Goal: Transaction & Acquisition: Book appointment/travel/reservation

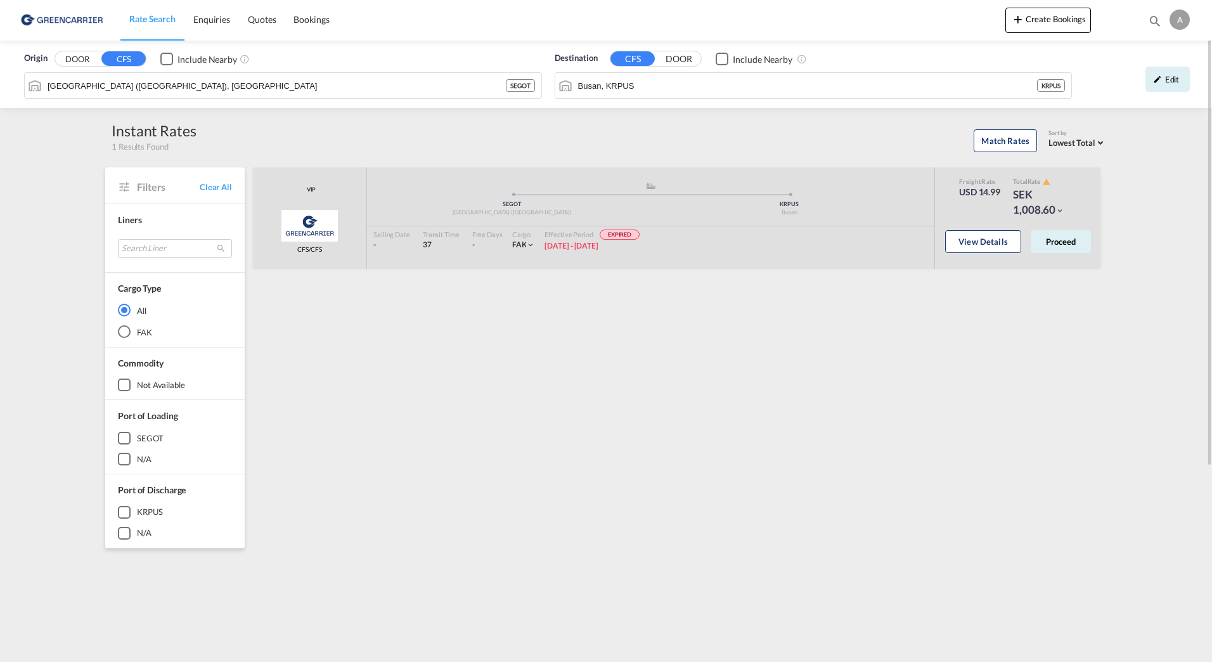
drag, startPoint x: 494, startPoint y: 334, endPoint x: 428, endPoint y: 133, distance: 211.4
click at [493, 336] on div "VIP Greencarrier Consolidators CFS/CFS added by you .a{fill:#aaa8ad;} .a{fill:#…" at bounding box center [679, 547] width 856 height 761
click at [419, 54] on div "Origin DOOR CFS Include Nearby" at bounding box center [283, 58] width 518 height 13
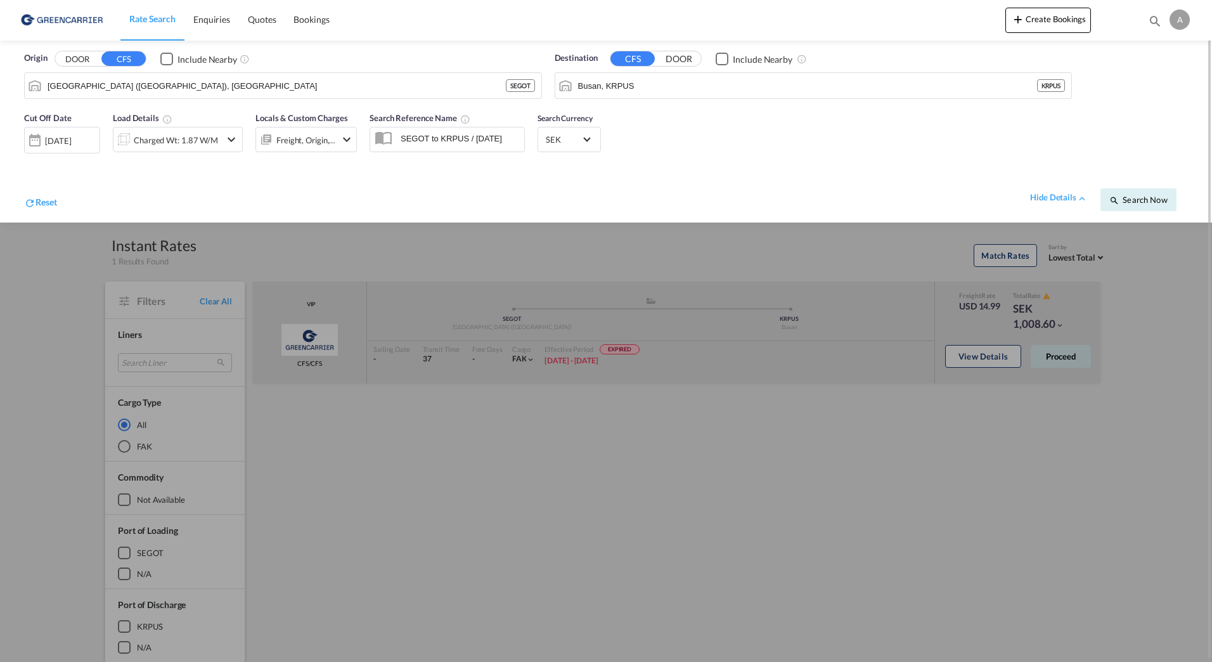
click at [196, 127] on div "Charged Wt: 1.87 W/M" at bounding box center [166, 139] width 107 height 25
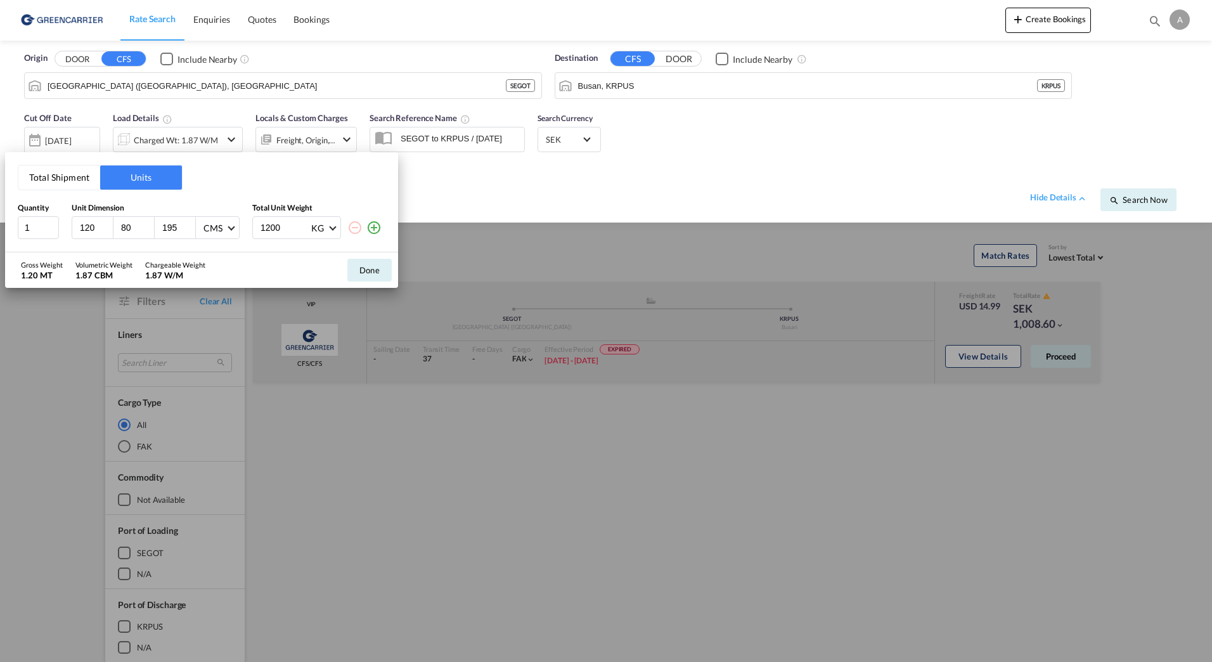
click at [371, 228] on md-icon "icon-plus-circle-outline" at bounding box center [373, 227] width 15 height 15
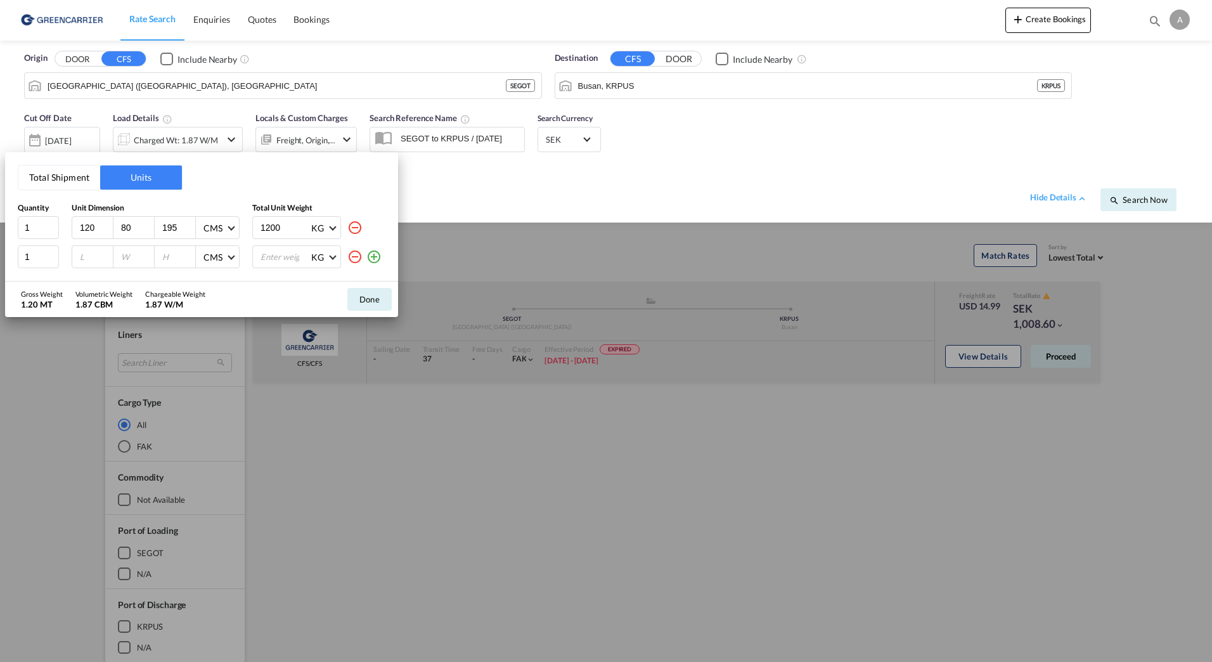
drag, startPoint x: 178, startPoint y: 230, endPoint x: 132, endPoint y: 230, distance: 46.3
click at [142, 229] on div "120 80 195 CMS CMS Inches" at bounding box center [156, 227] width 168 height 23
type input "76"
type input "180"
click at [98, 264] on div at bounding box center [92, 257] width 41 height 22
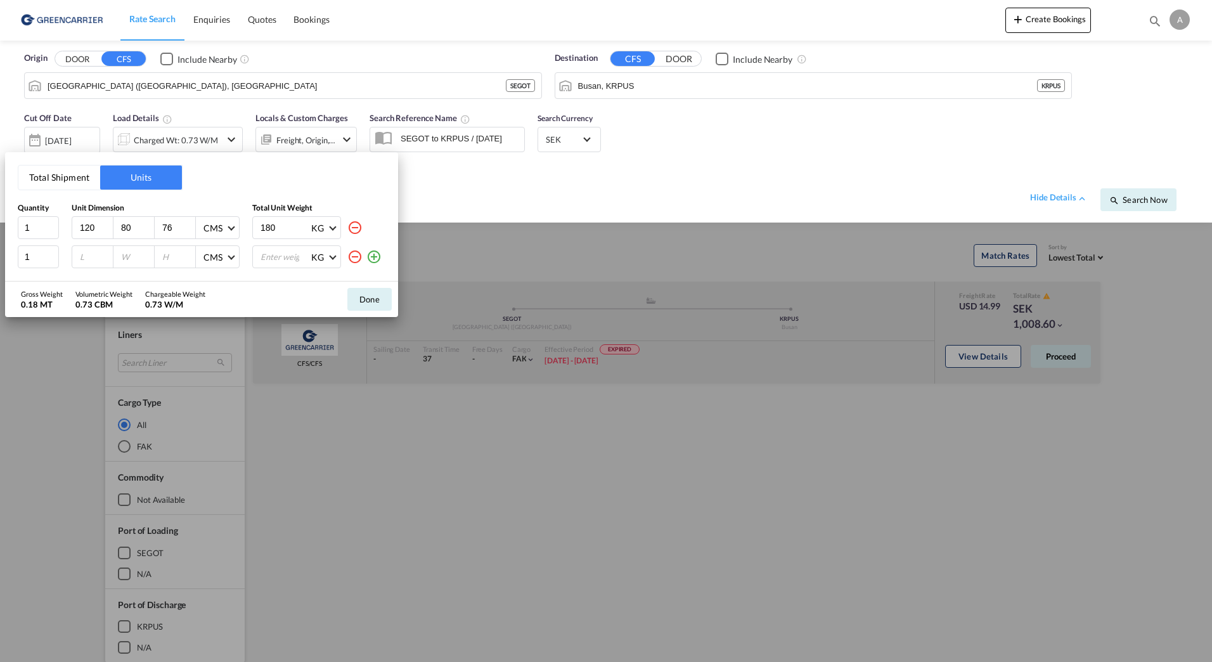
click at [82, 262] on input "number" at bounding box center [96, 256] width 34 height 11
type input "120"
type input "80"
type input "86"
type input "158"
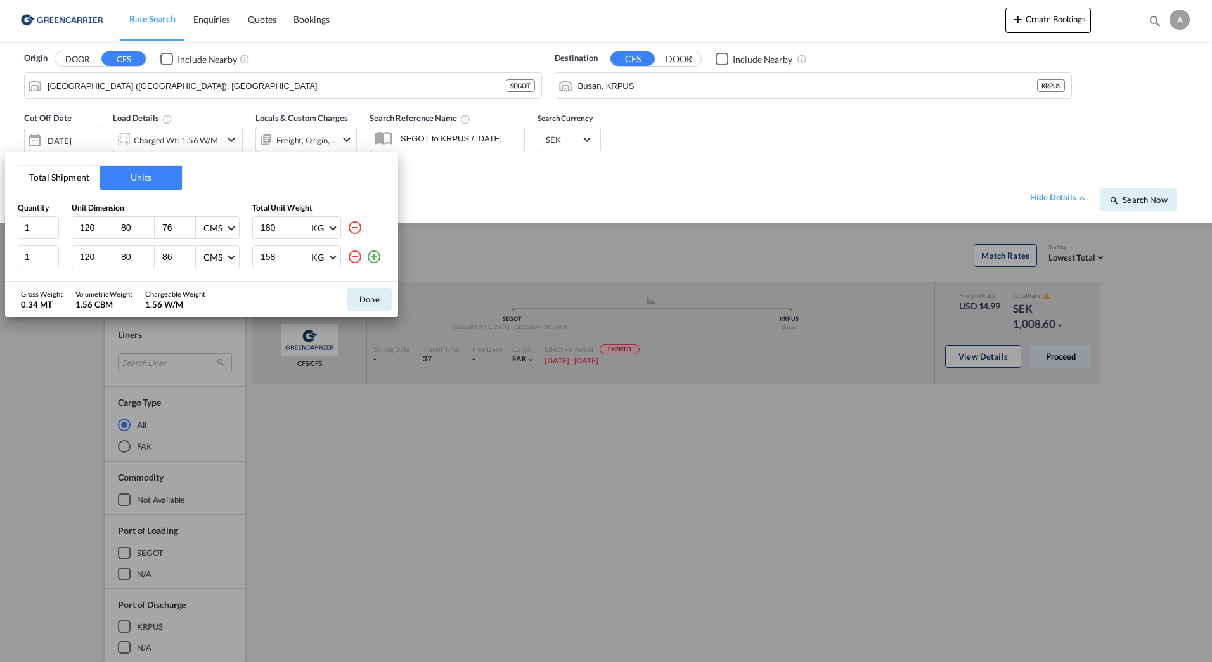
click at [375, 256] on md-icon "icon-plus-circle-outline" at bounding box center [373, 256] width 15 height 15
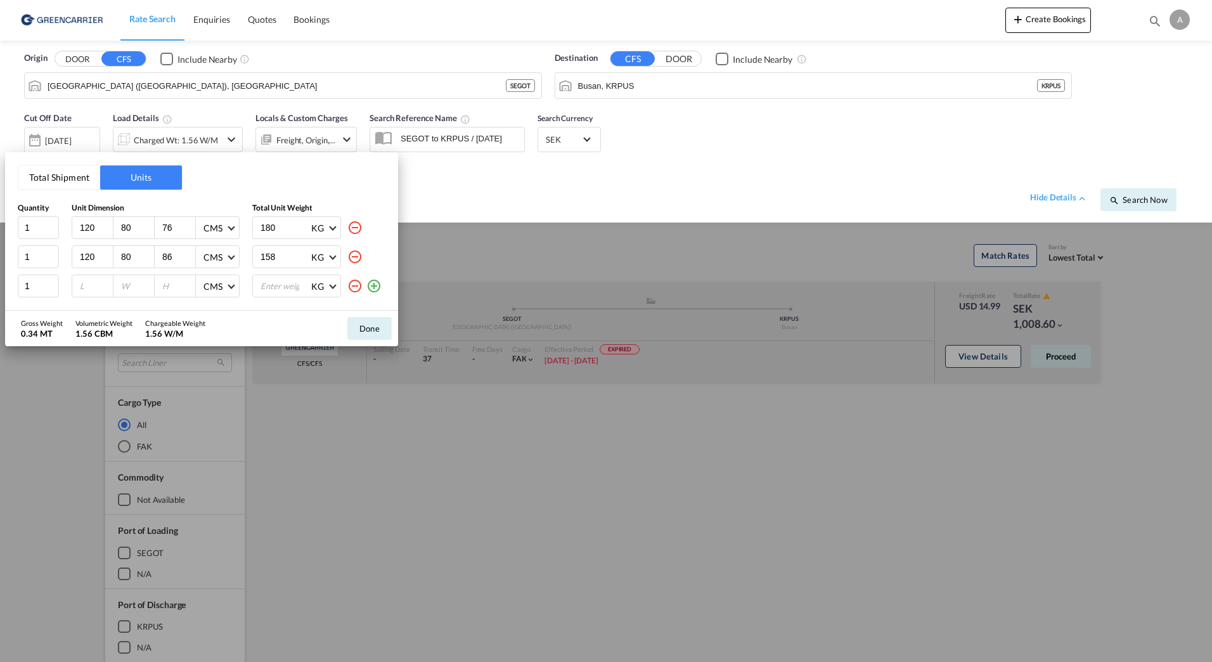
click at [92, 289] on input "number" at bounding box center [96, 285] width 34 height 11
type input "120"
type input "80"
type input "121"
type input "175"
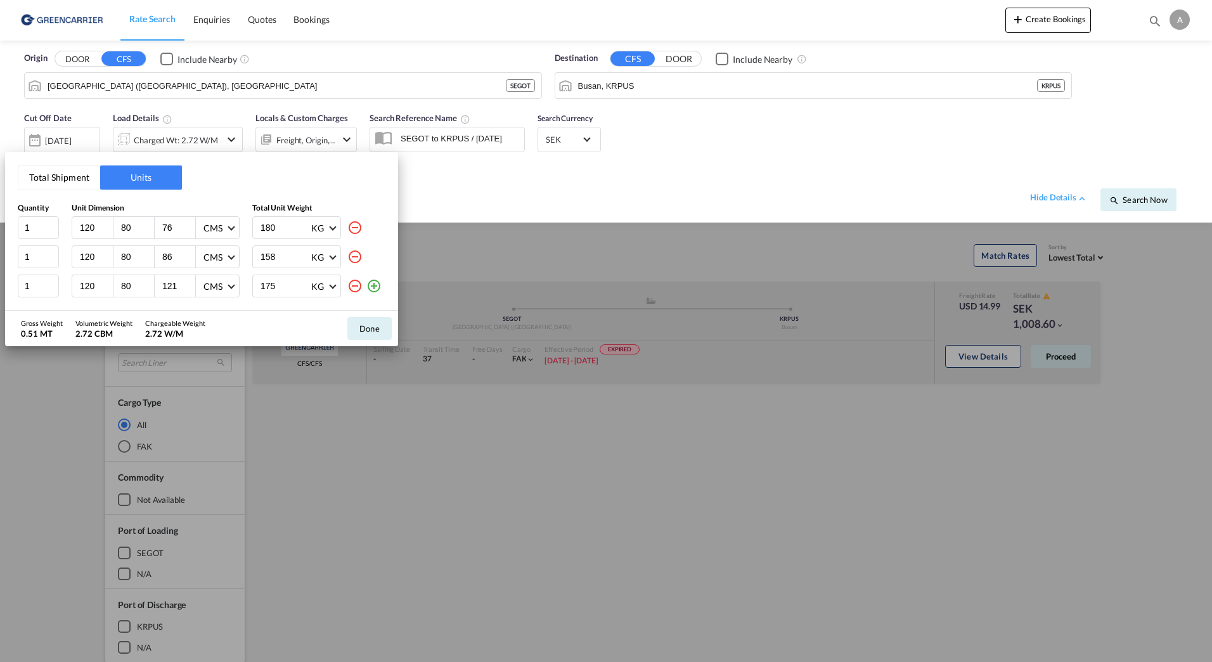
click at [375, 290] on md-icon "icon-plus-circle-outline" at bounding box center [373, 285] width 15 height 15
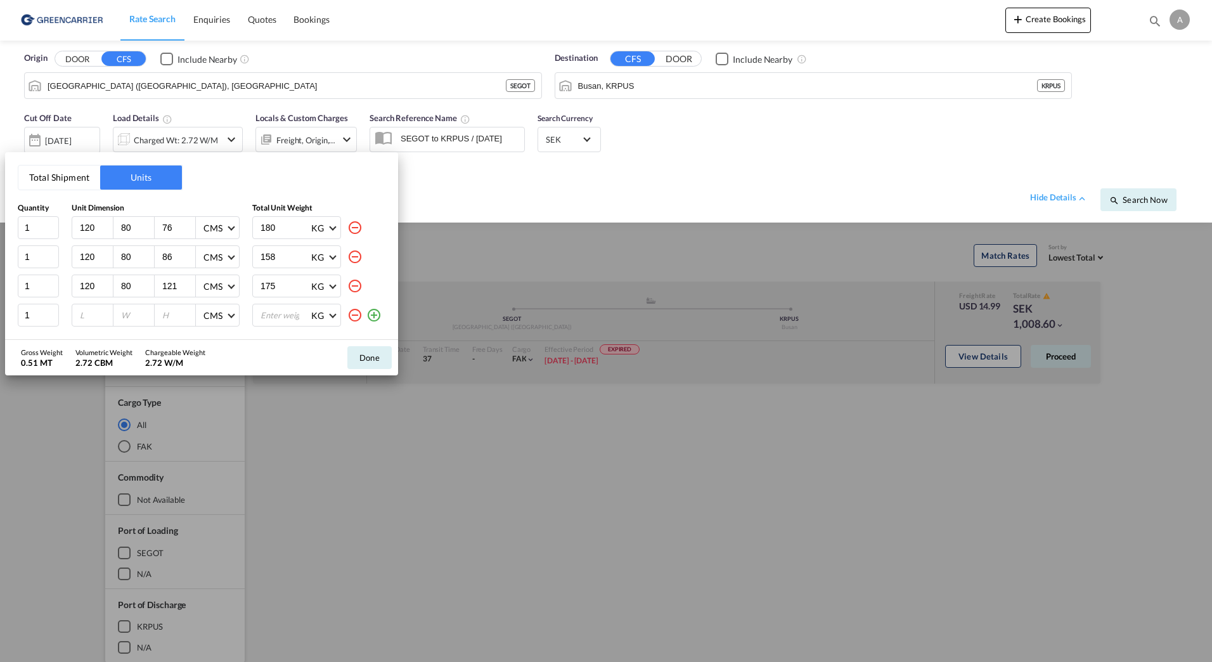
click at [86, 318] on input "number" at bounding box center [96, 314] width 34 height 11
type input "120"
type input "80"
type input "137"
type input "224"
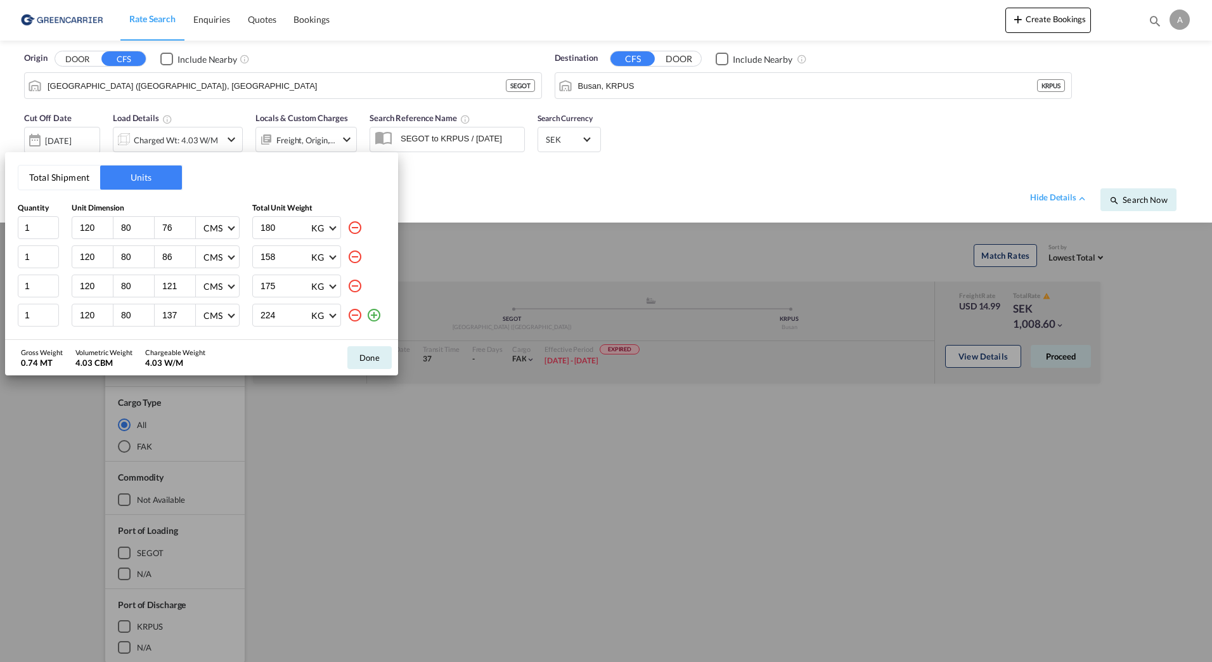
click at [380, 313] on md-icon "icon-plus-circle-outline" at bounding box center [373, 314] width 15 height 15
click at [81, 310] on div at bounding box center [92, 318] width 41 height 22
click at [80, 314] on input "number" at bounding box center [96, 317] width 34 height 11
type input "120"
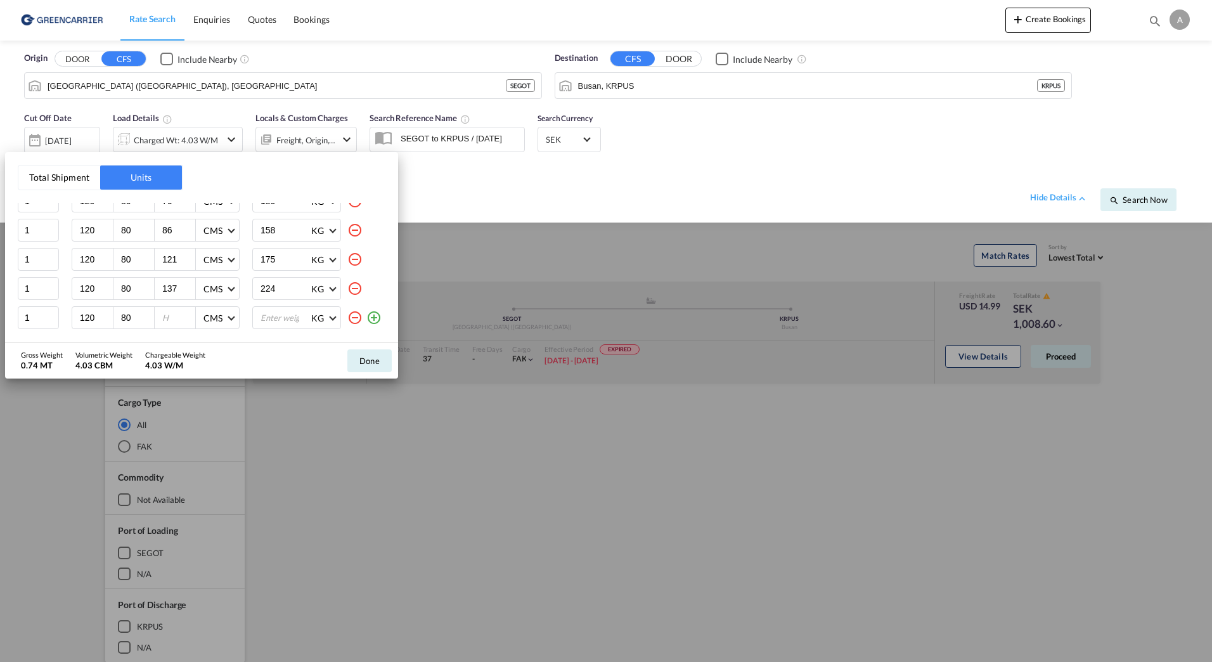
type input "80"
type input "90"
type input "146"
click at [366, 318] on md-icon "icon-plus-circle-outline" at bounding box center [373, 317] width 15 height 15
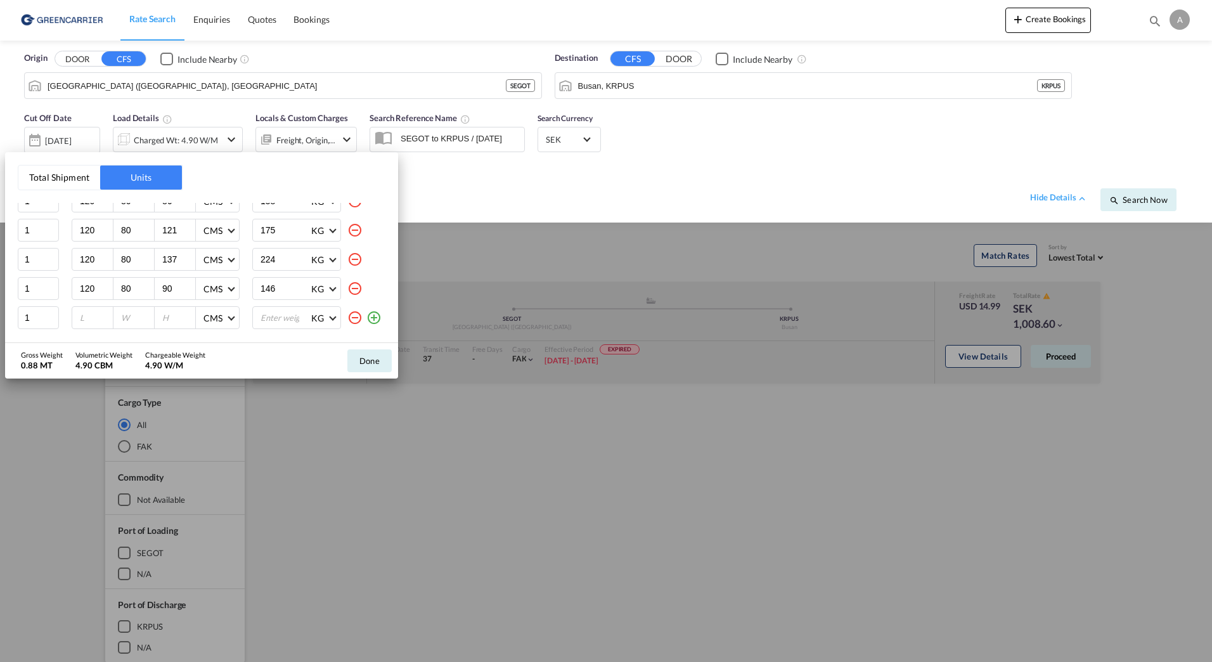
click at [82, 318] on input "number" at bounding box center [96, 317] width 34 height 11
type input "120"
type input "80"
type input "98"
type input "136"
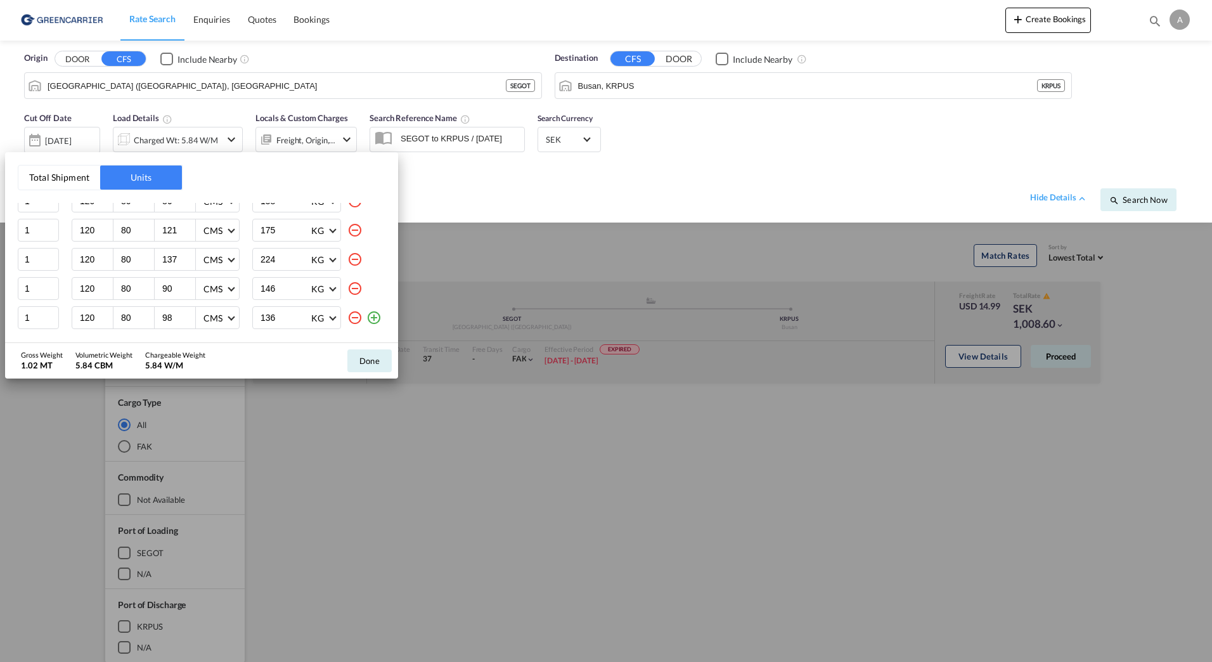
click at [243, 354] on div "Gross Weight 1.02 MT Volumetric Weight 5.84 CBM Chargeable Weight 5.84 W/M Done" at bounding box center [201, 360] width 393 height 35
click at [356, 365] on button "Done" at bounding box center [369, 360] width 44 height 23
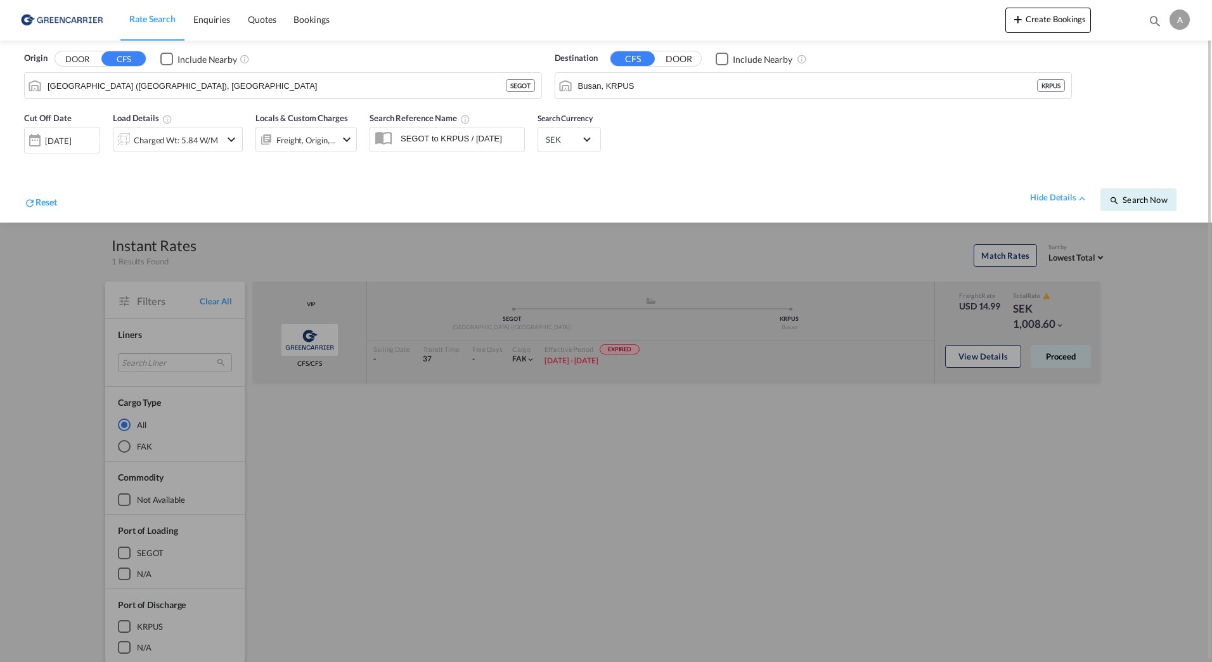
click at [368, 193] on div "hide details Search Now" at bounding box center [622, 193] width 1131 height 35
click at [149, 78] on input "[GEOGRAPHIC_DATA] ([GEOGRAPHIC_DATA]), [GEOGRAPHIC_DATA]" at bounding box center [291, 85] width 487 height 19
click at [77, 61] on button "DOOR" at bounding box center [77, 59] width 44 height 15
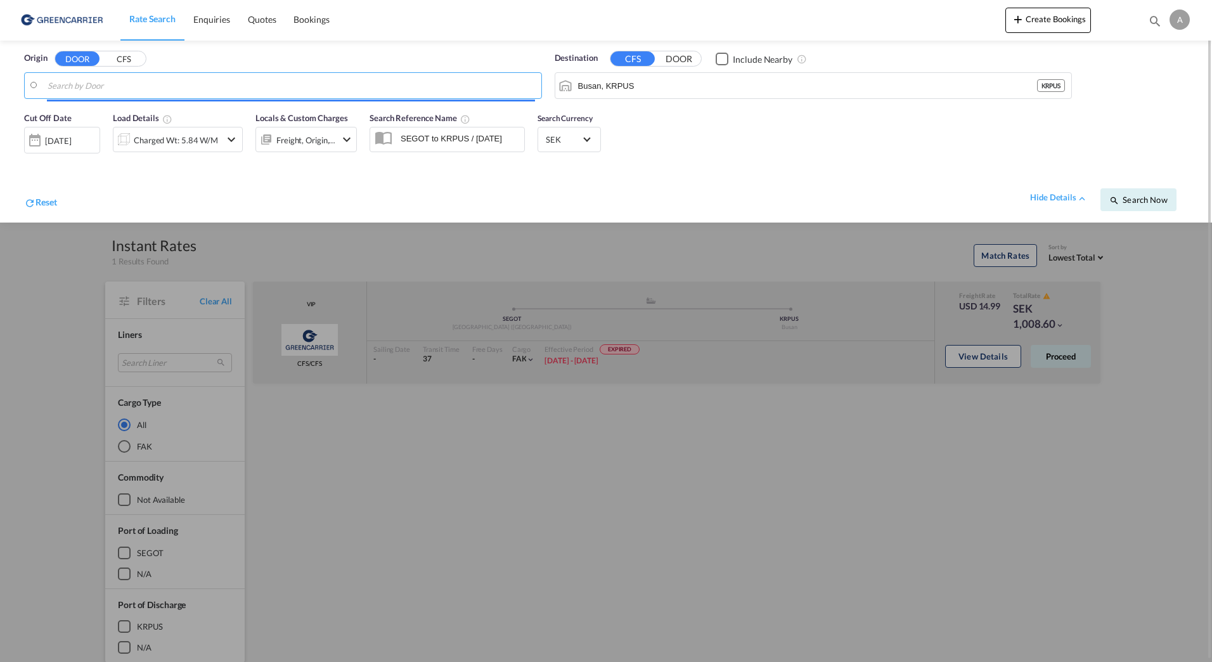
click at [147, 91] on input "Search by Door" at bounding box center [291, 85] width 487 height 19
click at [117, 82] on body "Rate Search Enquiries Quotes Bookings Rate Search Enquiries" at bounding box center [606, 331] width 1212 height 662
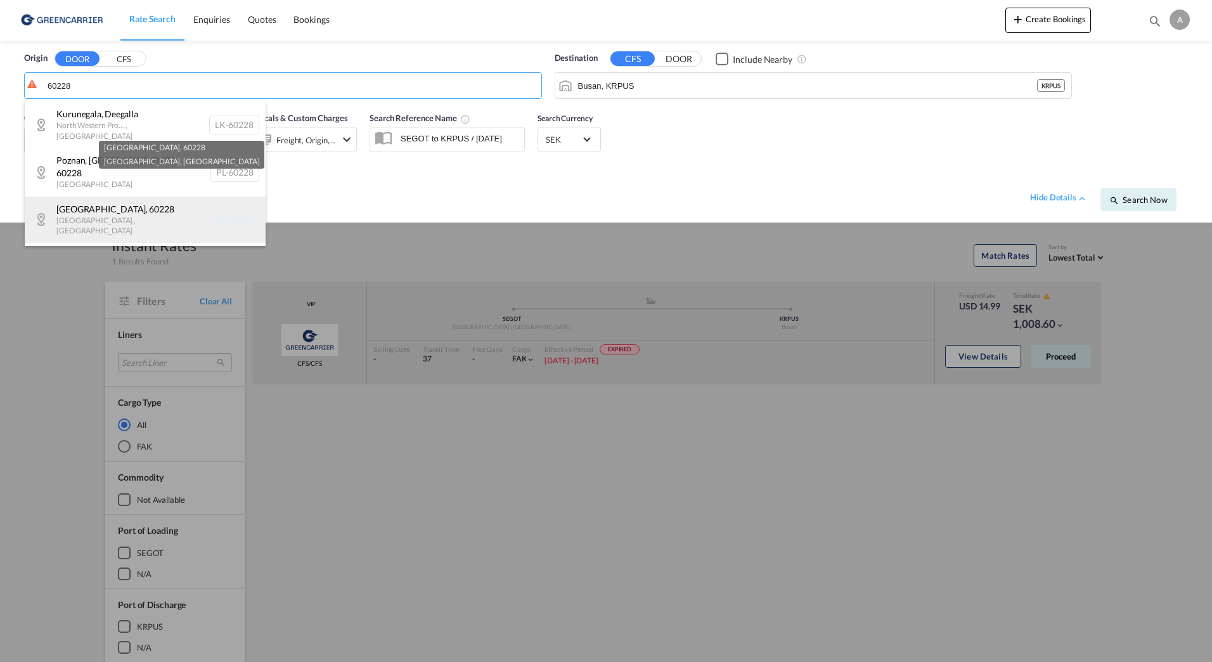
click at [142, 197] on div "[GEOGRAPHIC_DATA] , 60228 [GEOGRAPHIC_DATA] , [GEOGRAPHIC_DATA] SE-60228" at bounding box center [145, 219] width 241 height 46
type input "SE-60228, [GEOGRAPHIC_DATA], [GEOGRAPHIC_DATA]"
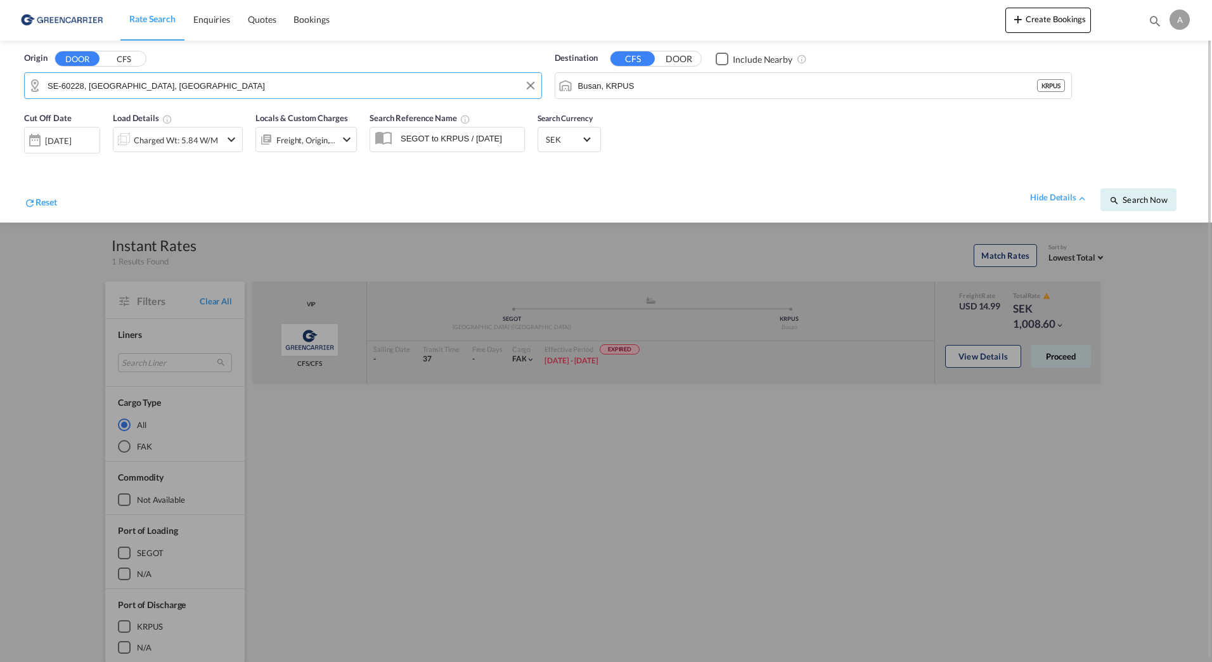
click at [642, 89] on input "Busan, KRPUS" at bounding box center [807, 85] width 459 height 19
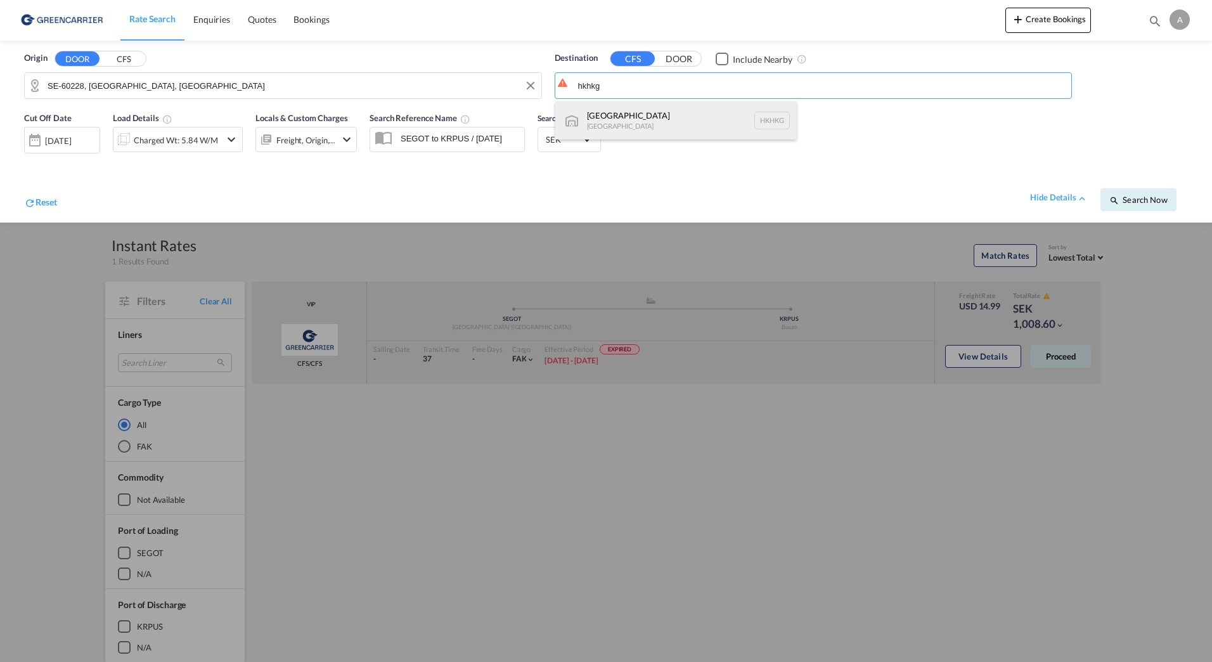
click at [647, 121] on div "[GEOGRAPHIC_DATA] [GEOGRAPHIC_DATA] [GEOGRAPHIC_DATA]" at bounding box center [675, 120] width 241 height 38
type input "[GEOGRAPHIC_DATA], HKHKG"
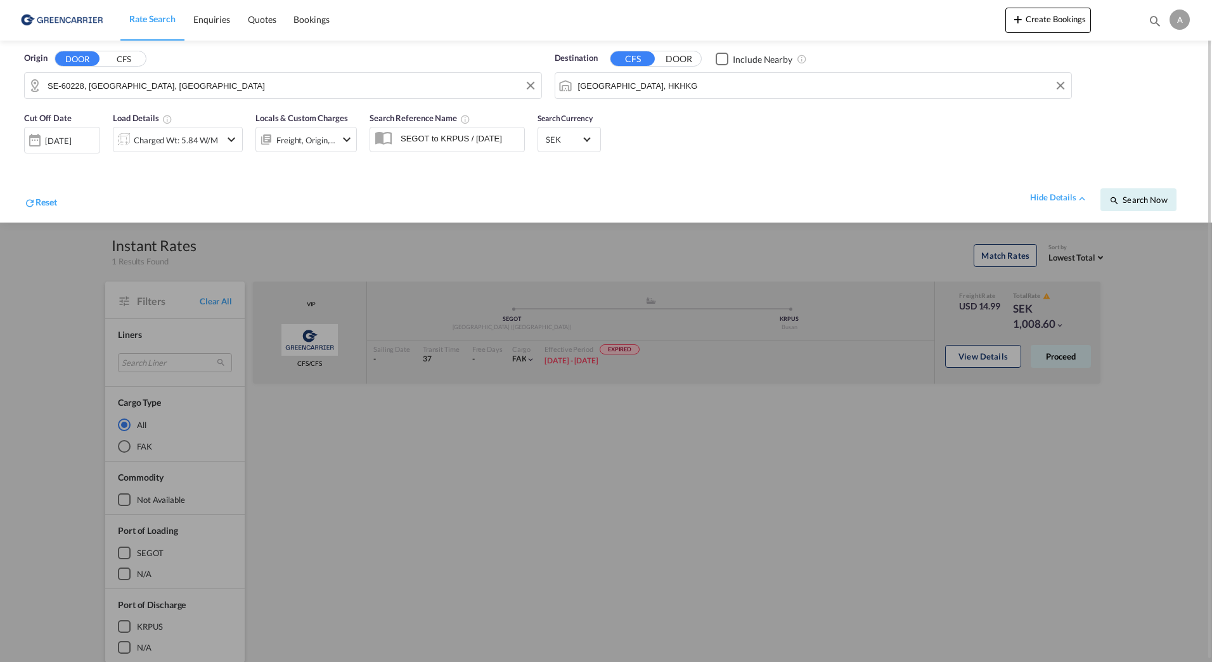
click at [693, 169] on div "Reset hide details Search Now" at bounding box center [606, 193] width 1176 height 49
click at [364, 177] on div "hide details Search Now" at bounding box center [622, 193] width 1131 height 35
click at [351, 192] on div "hide details Search Now" at bounding box center [622, 193] width 1131 height 35
click at [71, 145] on div "[DATE]" at bounding box center [58, 140] width 26 height 11
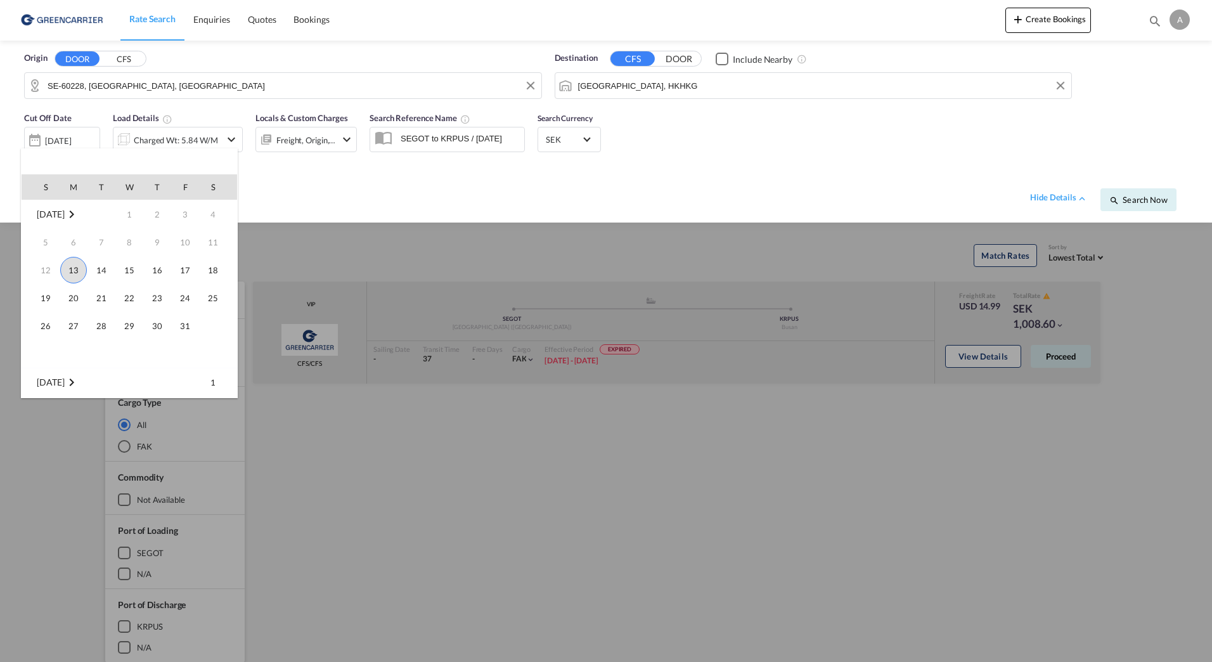
click at [74, 271] on span "13" at bounding box center [73, 270] width 27 height 27
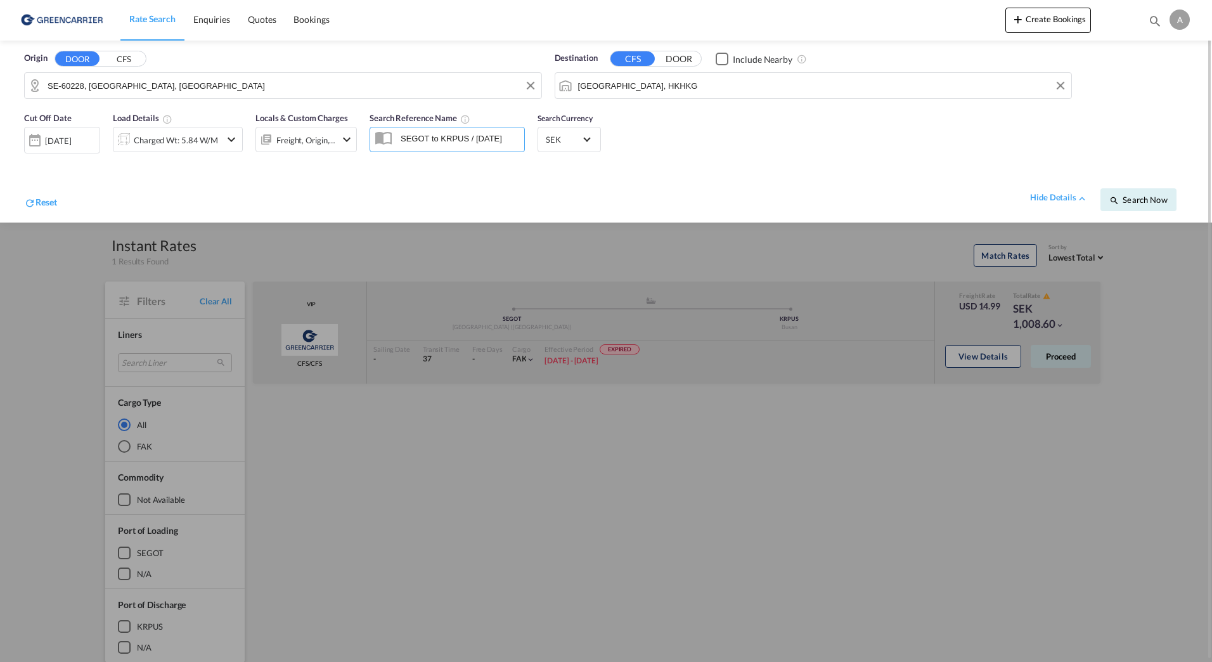
click at [209, 191] on div "hide details Search Now" at bounding box center [622, 193] width 1131 height 35
click at [883, 155] on div "Cut Off Date [DATE] [DATE] Load Details Charged Wt: 5.84 W/M Locals & Custom Ch…" at bounding box center [606, 163] width 1186 height 117
drag, startPoint x: 1134, startPoint y: 207, endPoint x: 1041, endPoint y: 209, distance: 93.2
click at [1134, 207] on button "Search Now" at bounding box center [1138, 199] width 76 height 23
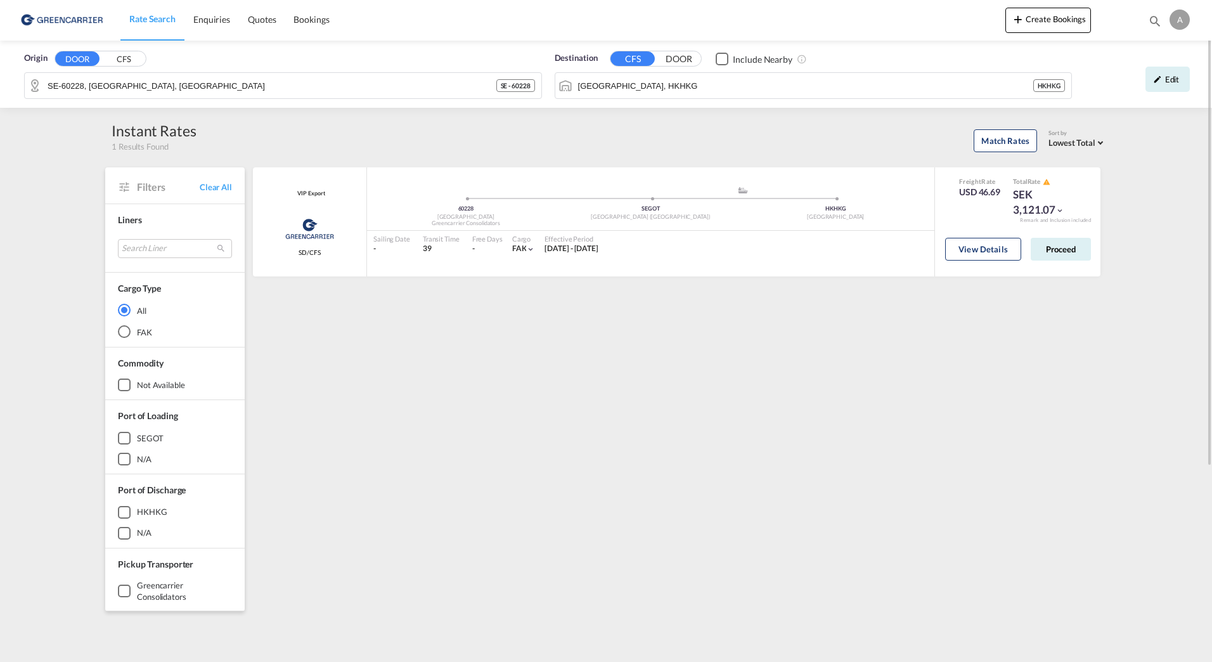
drag, startPoint x: 927, startPoint y: 367, endPoint x: 936, endPoint y: 377, distance: 13.9
click at [927, 368] on div "VIP Export Greencarrier Consolidator SD/CFS added by you 60228 Sweden Greencarr…" at bounding box center [679, 547] width 856 height 761
drag, startPoint x: 937, startPoint y: 398, endPoint x: 1051, endPoint y: 342, distance: 127.8
click at [944, 396] on div "VIP Export Greencarrier Consolidator SD/CFS added by you 60228 Sweden Greencarr…" at bounding box center [679, 547] width 856 height 761
drag, startPoint x: 1068, startPoint y: 253, endPoint x: 1068, endPoint y: 266, distance: 13.3
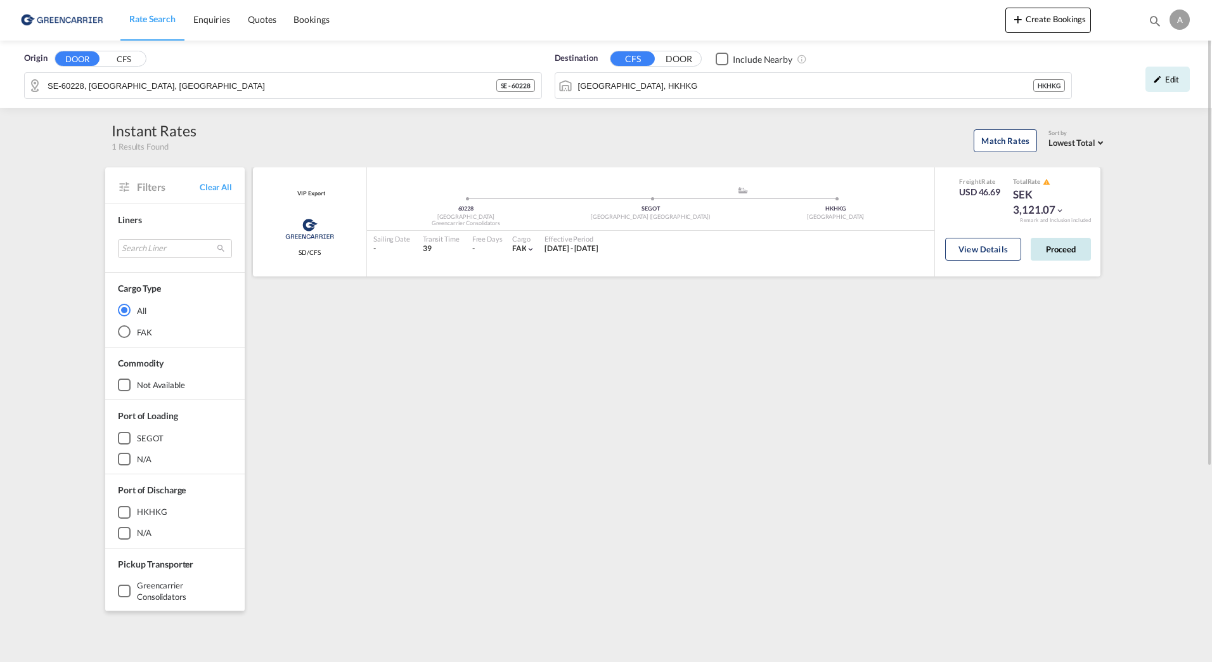
click at [1068, 254] on button "Proceed" at bounding box center [1061, 249] width 60 height 23
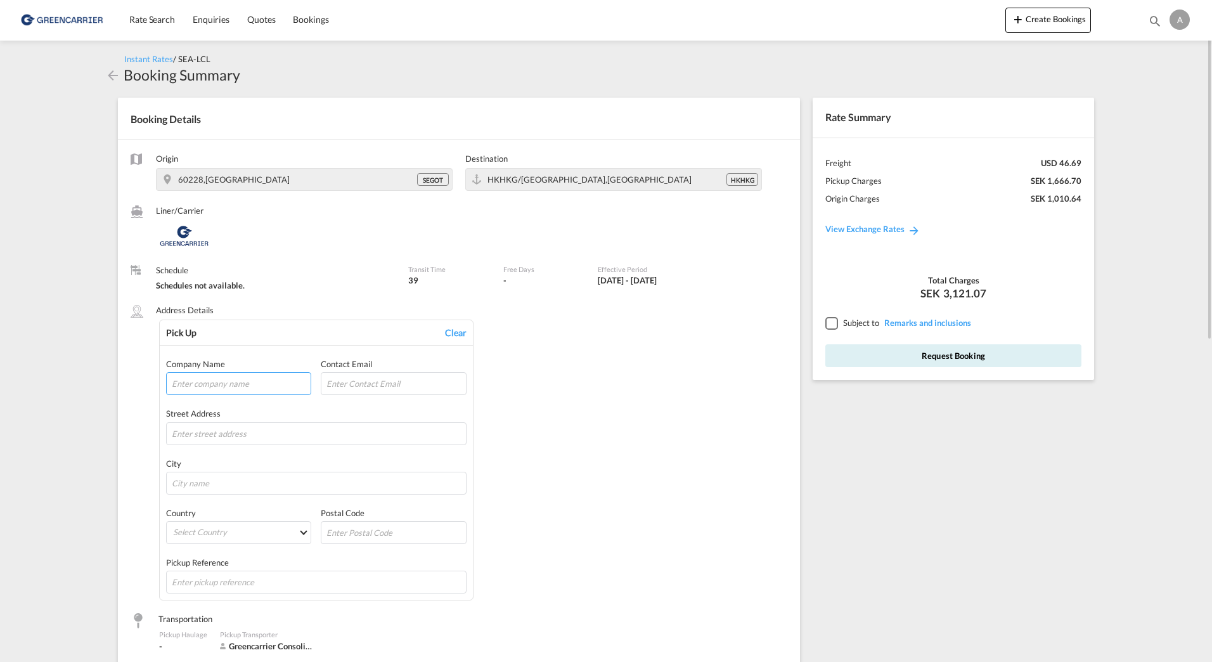
drag, startPoint x: 223, startPoint y: 387, endPoint x: 233, endPoint y: 390, distance: 10.0
click at [223, 387] on input "text" at bounding box center [238, 383] width 145 height 23
type input "ECAB"
click at [281, 431] on input "text" at bounding box center [316, 433] width 300 height 23
paste input "Export gatan 30"
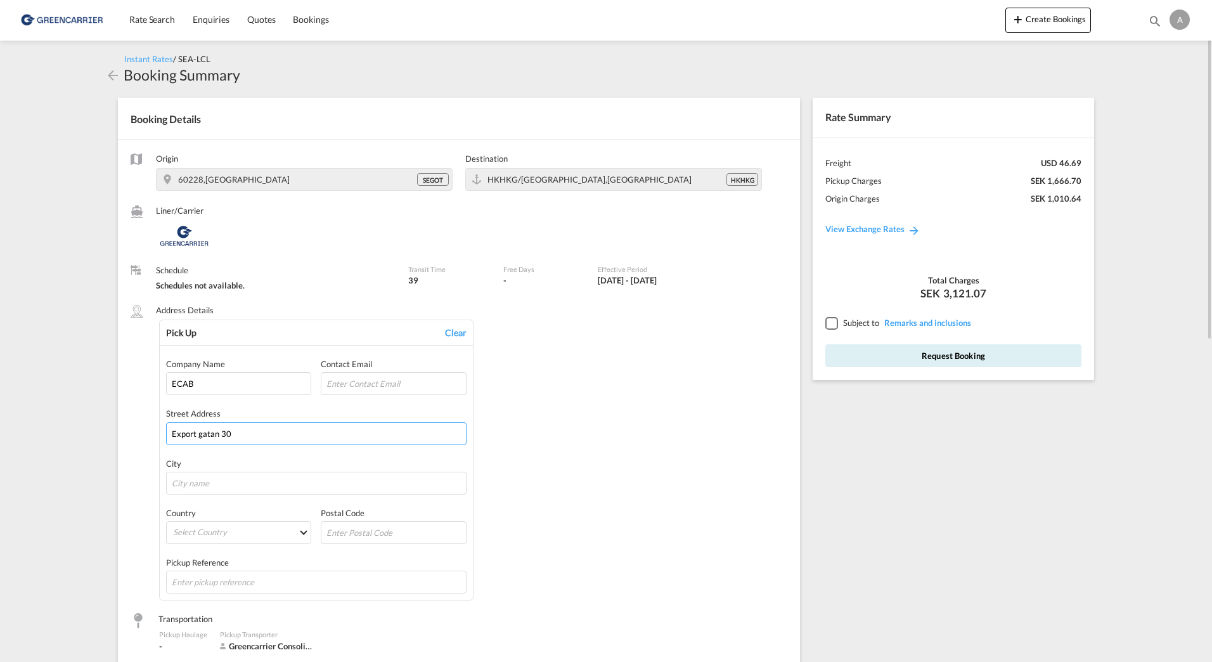
click at [202, 435] on input "Export gatan 30" at bounding box center [316, 433] width 300 height 23
type input "[STREET_ADDRESS]"
click at [224, 499] on div "Company Name ECAB Contact Email Street Address Exportgatan 30 City Country Sele…" at bounding box center [316, 475] width 300 height 235
click at [219, 482] on input "text" at bounding box center [316, 483] width 300 height 23
click at [214, 476] on input "text" at bounding box center [316, 483] width 300 height 23
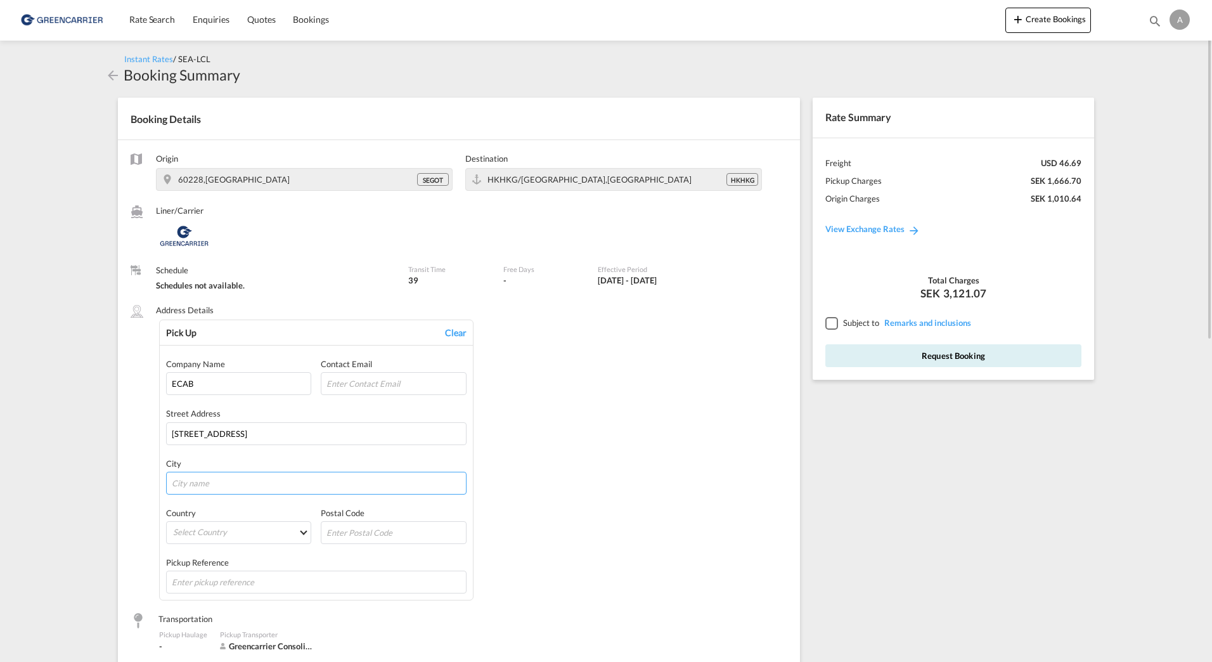
paste input "[GEOGRAPHIC_DATA]"
type input "[GEOGRAPHIC_DATA]"
click at [217, 518] on div "Country" at bounding box center [238, 512] width 145 height 11
click at [209, 533] on md-select "Select Country [GEOGRAPHIC_DATA] [GEOGRAPHIC_DATA] [GEOGRAPHIC_DATA] [US_STATE]…" at bounding box center [238, 532] width 145 height 23
type md-option "[GEOGRAPHIC_DATA]"
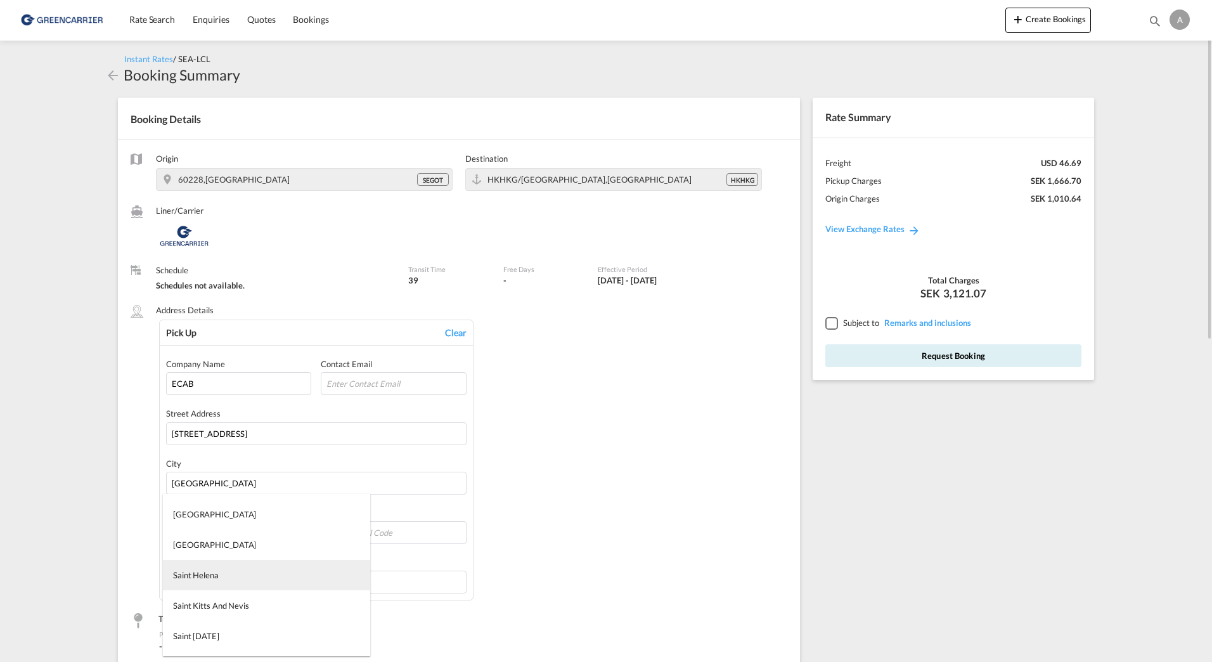
type md-option "Saint Helena"
type md-option "[GEOGRAPHIC_DATA]"
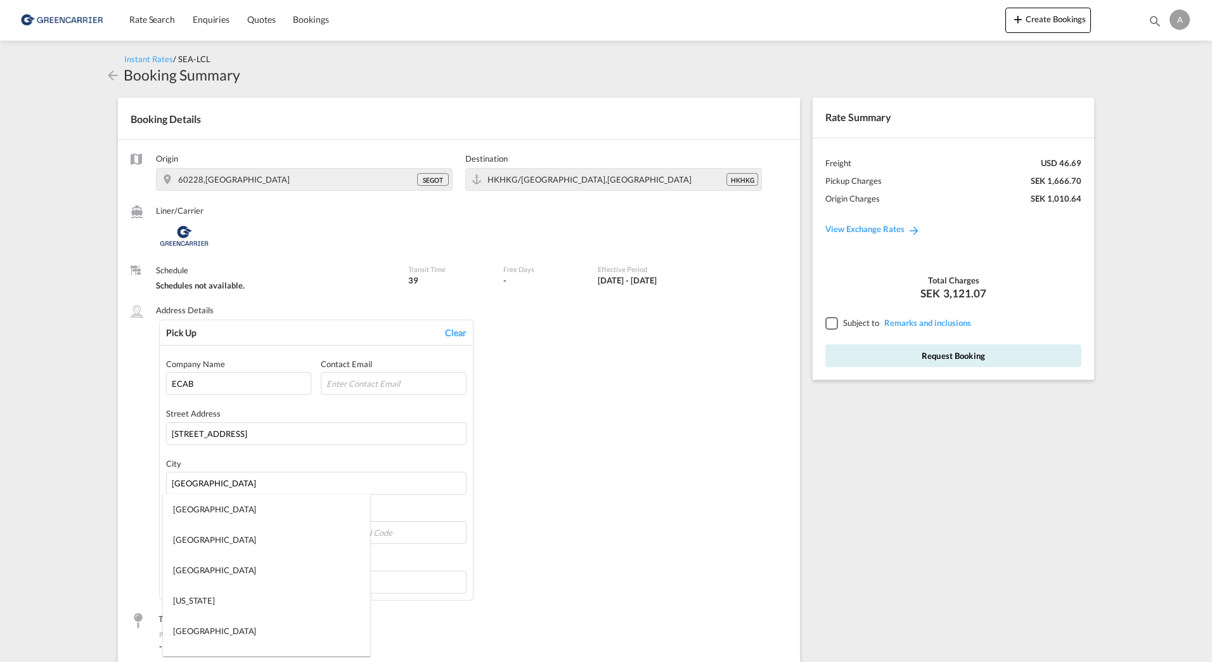
click at [418, 447] on md-backdrop at bounding box center [606, 331] width 1212 height 662
click at [232, 530] on md-select "Select Country" at bounding box center [238, 532] width 145 height 23
type md-option "[GEOGRAPHIC_DATA]"
type md-option "Saint Helena"
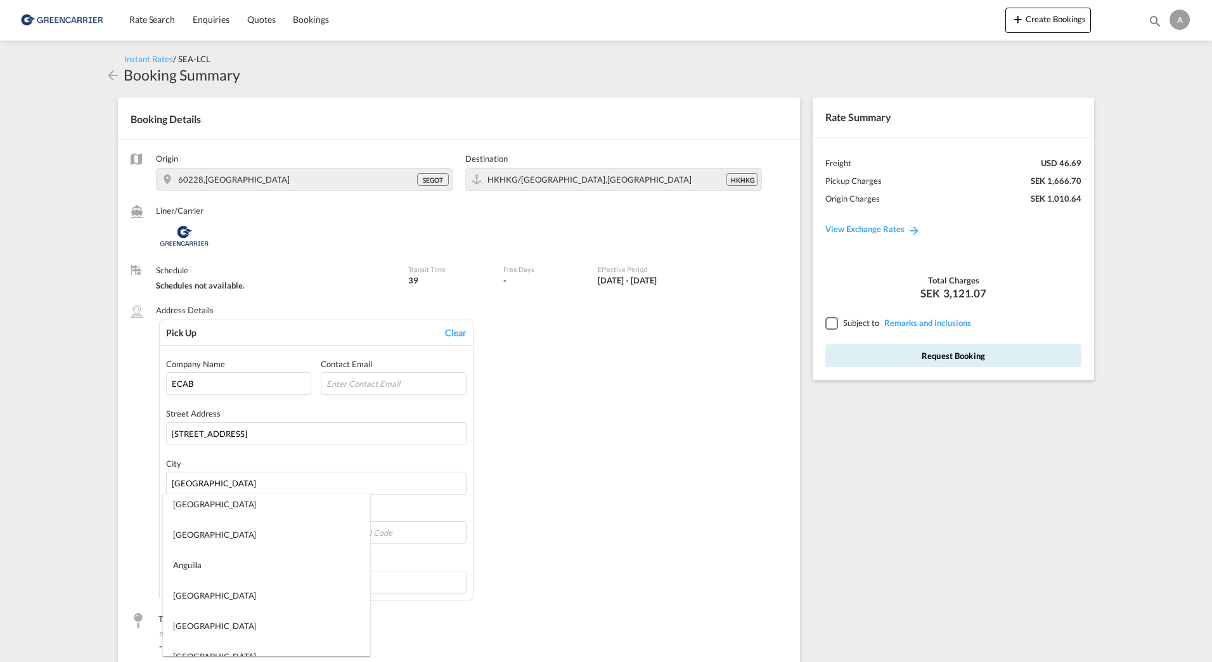
scroll to position [6262, 0]
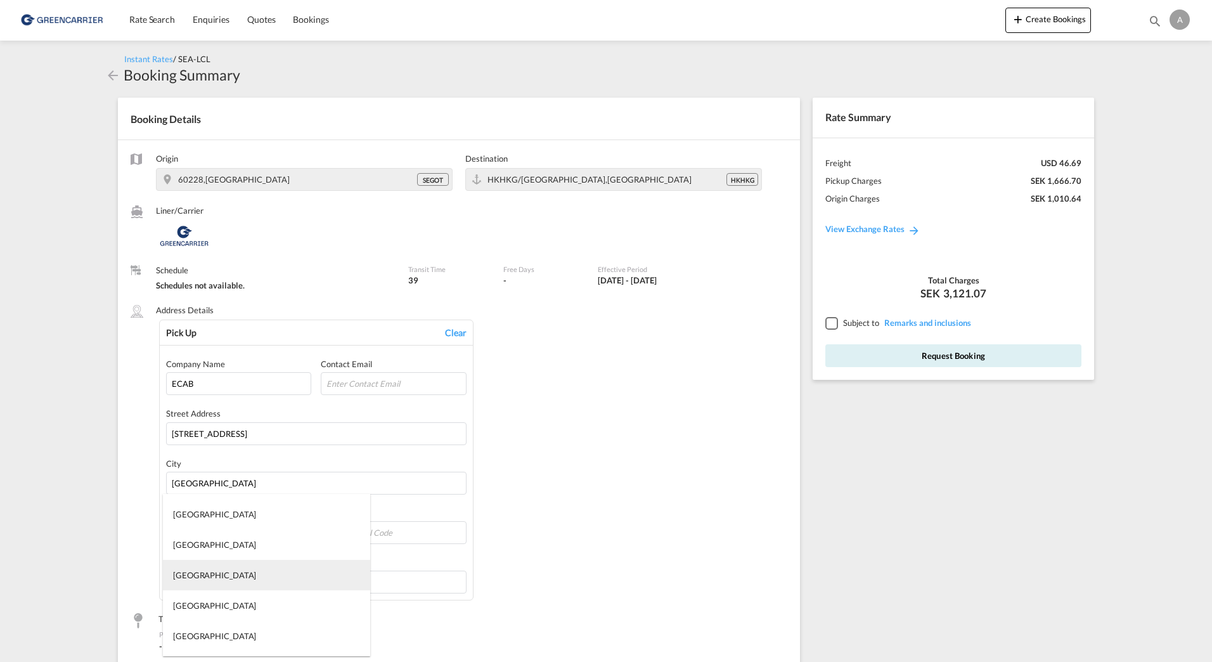
type md-option "[GEOGRAPHIC_DATA]"
click at [186, 610] on div "[GEOGRAPHIC_DATA]" at bounding box center [214, 605] width 83 height 11
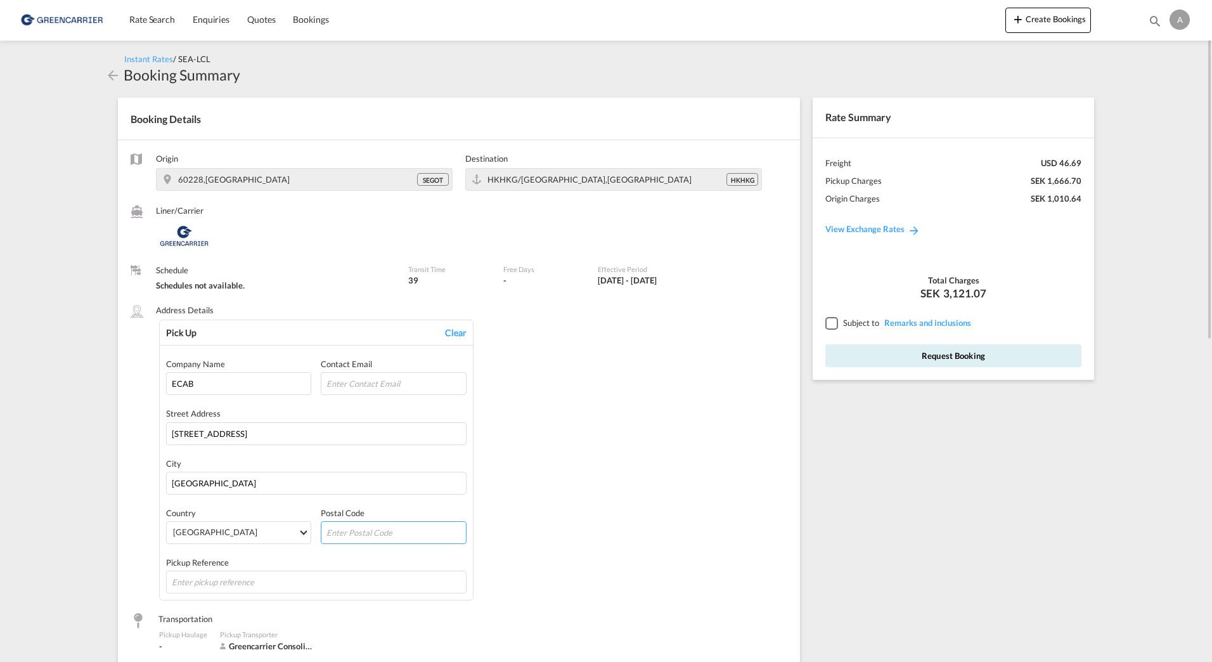
click at [366, 527] on input "text" at bounding box center [393, 532] width 145 height 23
type input "60228"
click at [758, 438] on div "Pick Up Clear Company Name ECAB Contact Email Street Address [STREET_ADDRESS] P…" at bounding box center [473, 459] width 628 height 281
click at [248, 584] on input "text" at bounding box center [316, 581] width 300 height 23
type input "[GEOGRAPHIC_DATA]"
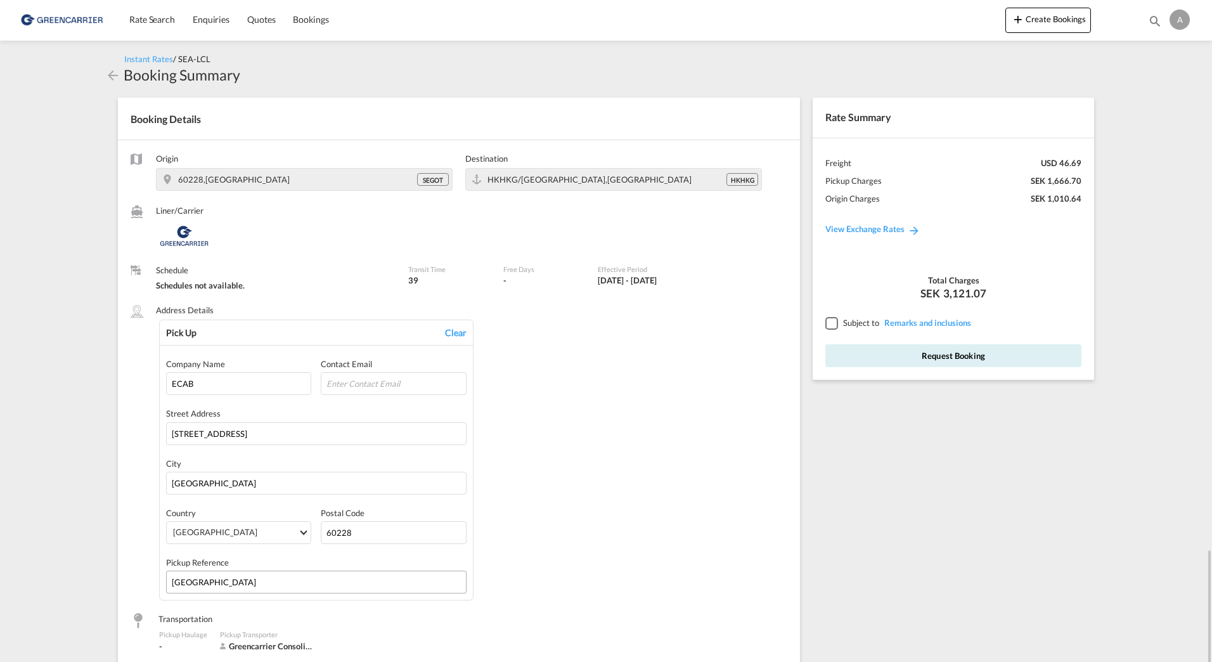
scroll to position [363, 0]
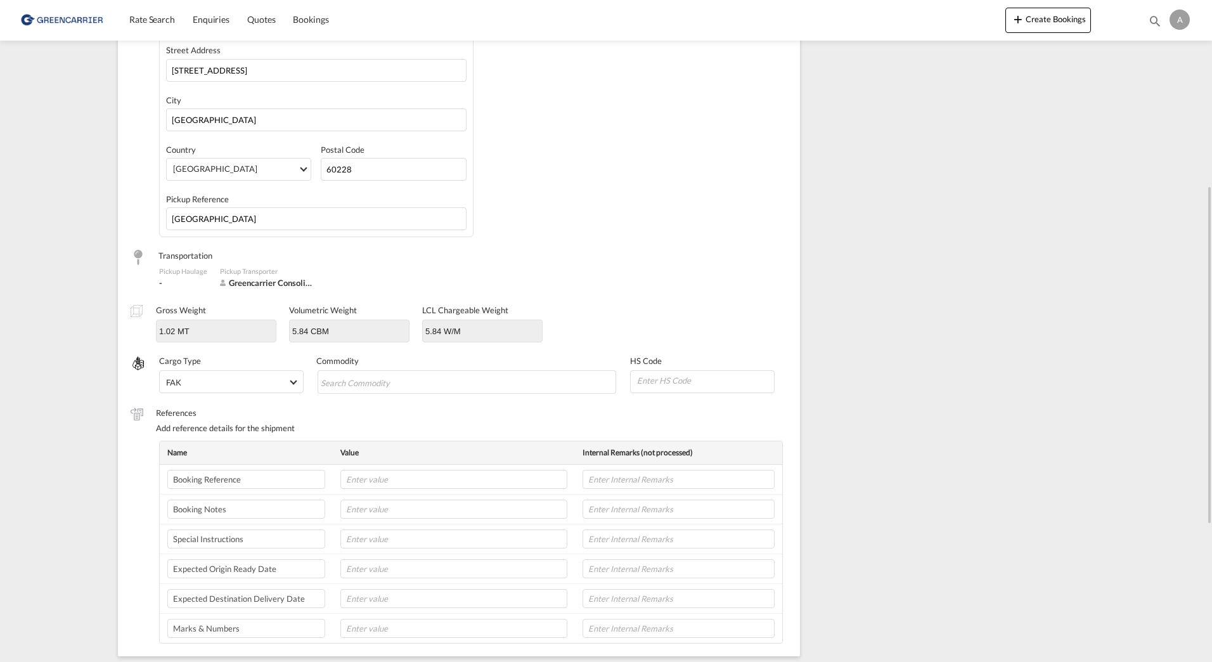
click at [560, 285] on div "Pickup Haulage - Pickup Transporter Greencarrier Consolidators" at bounding box center [459, 278] width 657 height 26
click at [350, 482] on input "text" at bounding box center [453, 479] width 227 height 19
type input "41240"
drag, startPoint x: 614, startPoint y: 450, endPoint x: 755, endPoint y: 454, distance: 141.4
click at [745, 453] on th "Internal Remarks (not processed)" at bounding box center [678, 452] width 207 height 23
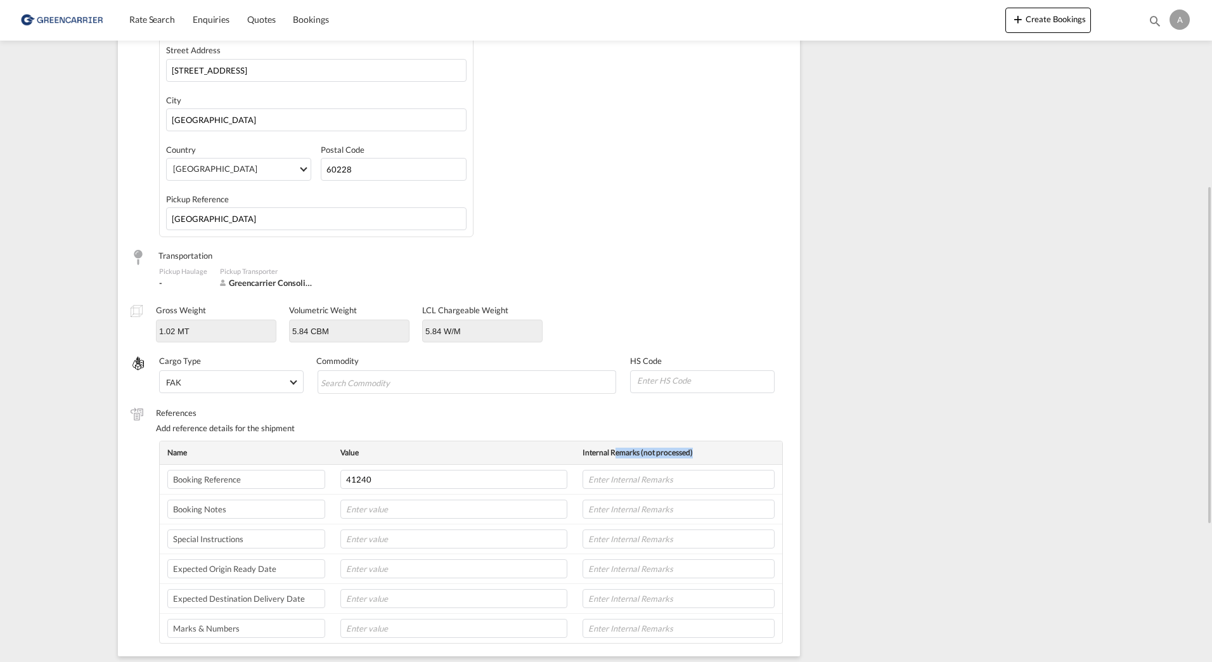
drag, startPoint x: 755, startPoint y: 454, endPoint x: 639, endPoint y: 447, distance: 116.8
click at [648, 447] on th "Internal Remarks (not processed)" at bounding box center [678, 452] width 207 height 23
drag, startPoint x: 418, startPoint y: 480, endPoint x: 354, endPoint y: 486, distance: 64.3
click at [329, 482] on tr "Booking Reference 41240" at bounding box center [471, 480] width 622 height 30
click at [389, 485] on input "41240" at bounding box center [453, 479] width 227 height 19
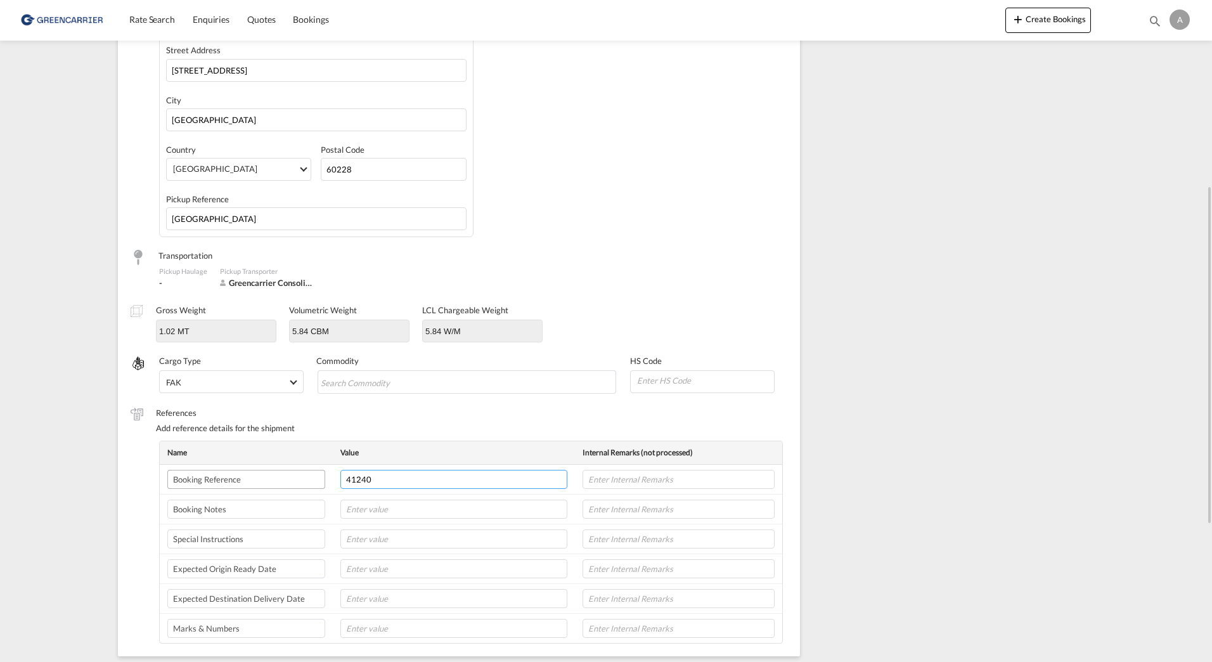
click at [269, 478] on tr "Booking Reference 41240" at bounding box center [471, 480] width 622 height 30
click at [662, 482] on input "text" at bounding box center [678, 479] width 192 height 19
paste input "41240"
type input "41240"
click at [672, 221] on div "Pick Up Clear Company Name ECAB Contact Email Street Address [STREET_ADDRESS] P…" at bounding box center [473, 96] width 628 height 281
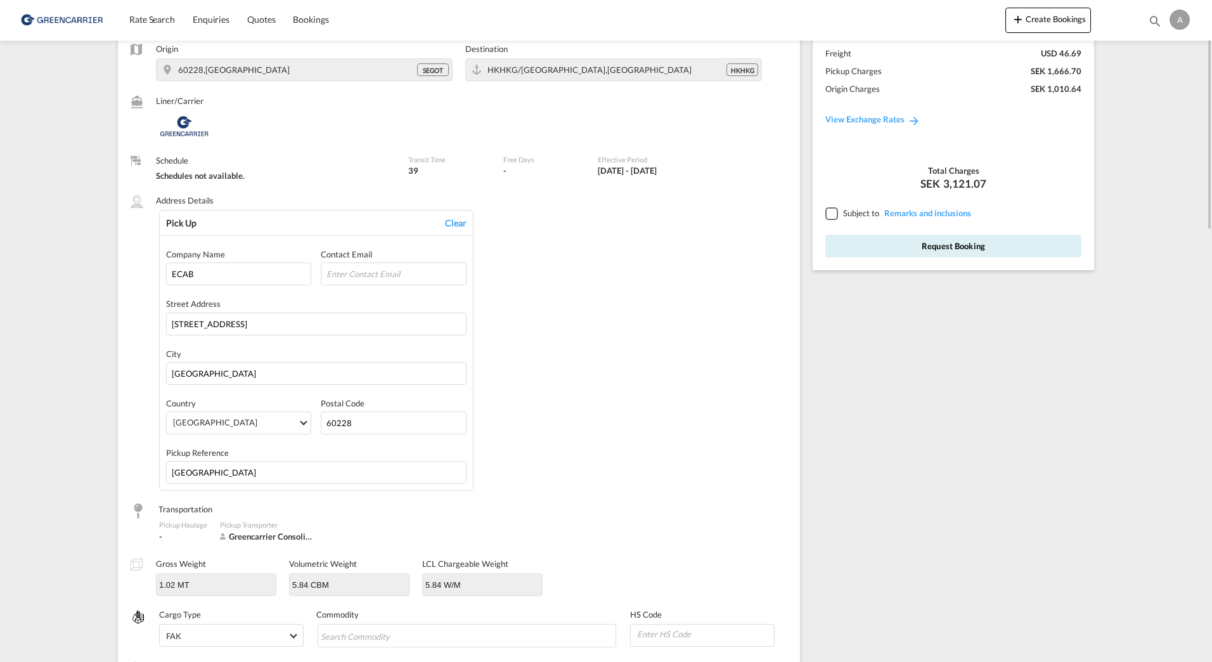
scroll to position [0, 0]
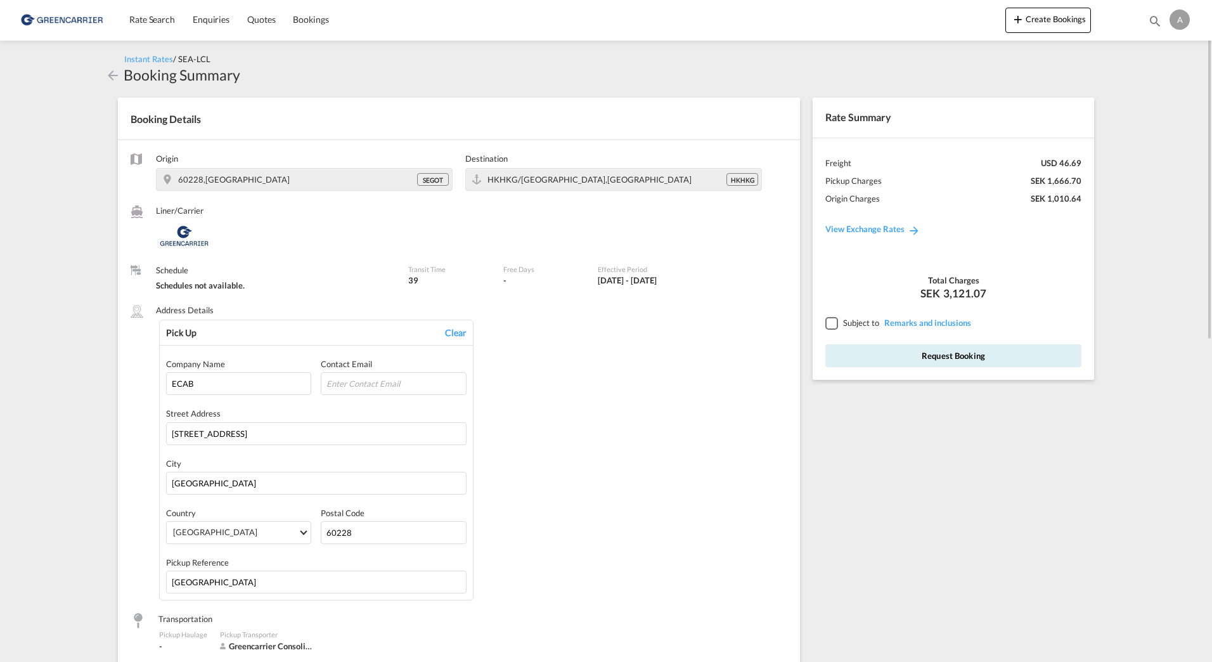
click at [674, 373] on div "Pick Up Clear Company Name ECAB Contact Email Street Address [STREET_ADDRESS] P…" at bounding box center [473, 459] width 628 height 281
drag, startPoint x: 371, startPoint y: 380, endPoint x: 369, endPoint y: 387, distance: 7.1
click at [371, 380] on input "email" at bounding box center [393, 383] width 145 height 23
paste input "[PERSON_NAME][EMAIL_ADDRESS][PERSON_NAME][DOMAIN_NAME]"
type input "[PERSON_NAME][EMAIL_ADDRESS][PERSON_NAME][DOMAIN_NAME]"
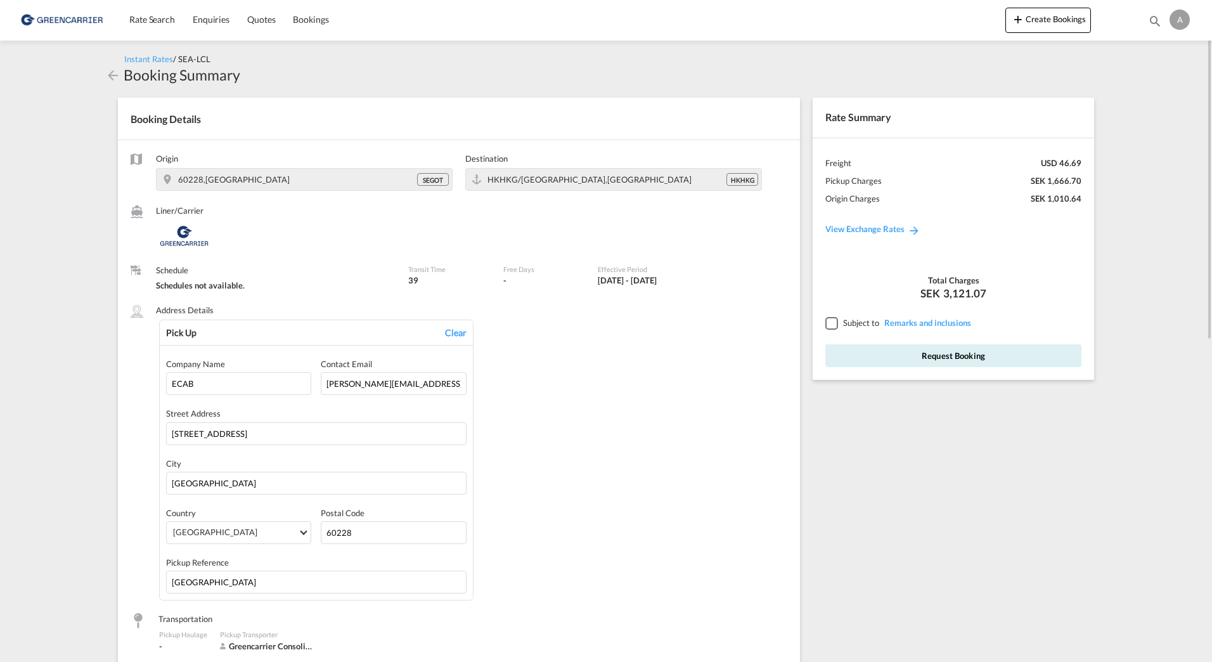
click at [588, 504] on div "Pick Up Clear Company Name ECAB Contact Email [PERSON_NAME][EMAIL_ADDRESS][PERS…" at bounding box center [473, 459] width 628 height 281
drag, startPoint x: 387, startPoint y: 386, endPoint x: 276, endPoint y: 379, distance: 111.8
click at [276, 379] on div "Company Name ECAB Contact Email [PERSON_NAME][EMAIL_ADDRESS][PERSON_NAME][DOMAI…" at bounding box center [316, 376] width 300 height 37
type input "[PERSON_NAME][EMAIL_ADDRESS][DOMAIN_NAME]"
click at [548, 444] on div "Pick Up Clear Company Name ECAB Contact Email [EMAIL_ADDRESS][PERSON_NAME][DOMA…" at bounding box center [473, 459] width 628 height 281
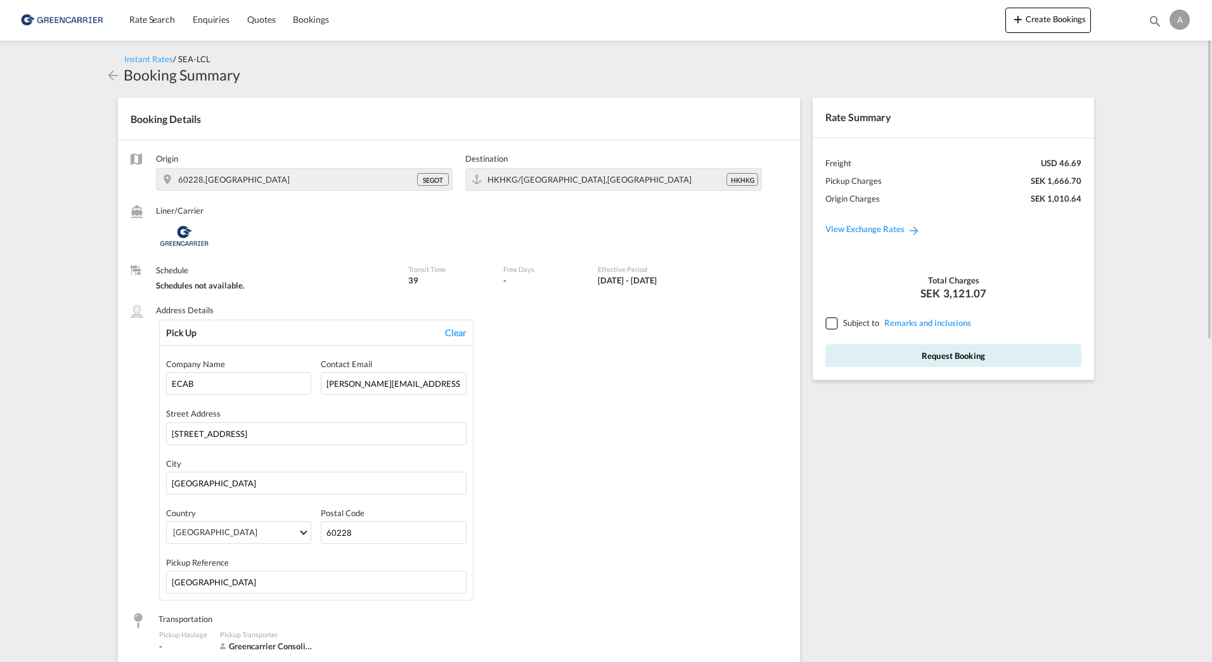
click at [832, 321] on div at bounding box center [830, 322] width 11 height 11
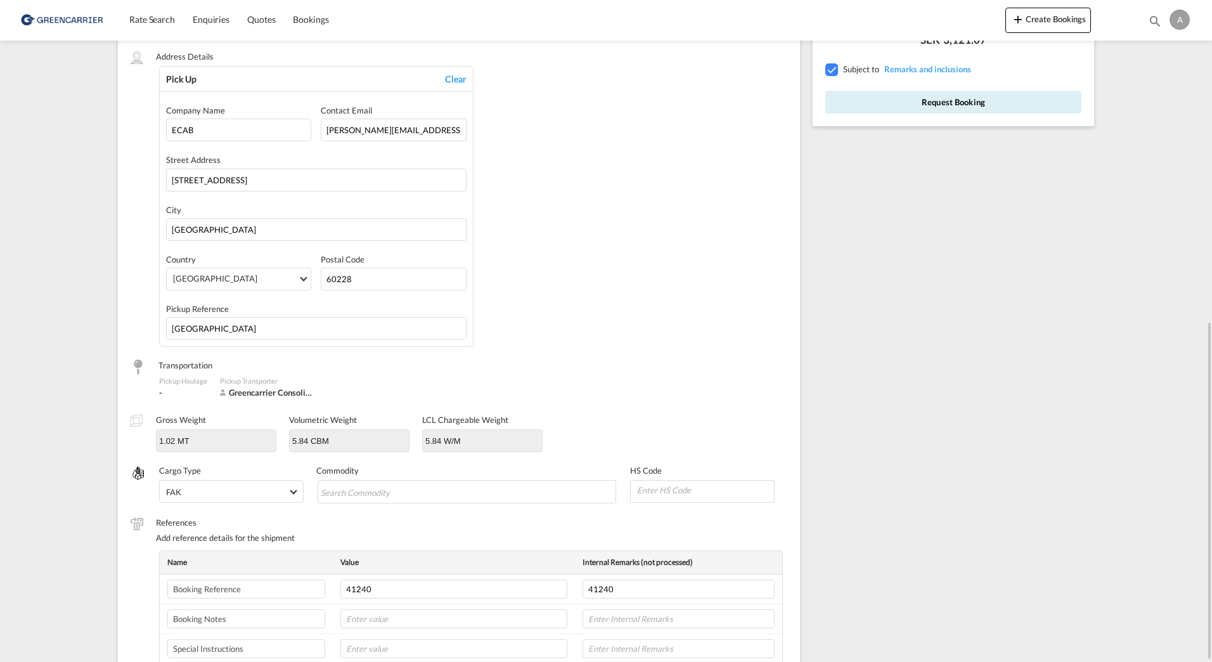
scroll to position [507, 0]
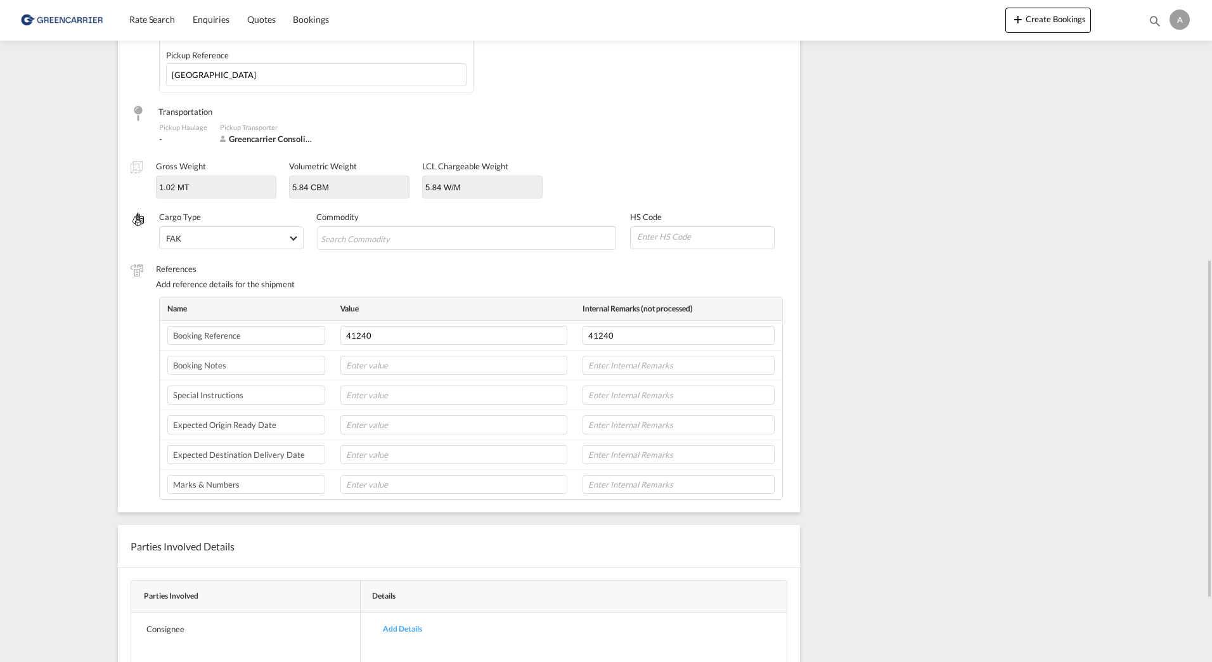
click at [566, 137] on div "Pickup Haulage - Pickup Transporter Greencarrier Consolidators" at bounding box center [459, 134] width 657 height 26
click at [408, 239] on input "Chips input." at bounding box center [379, 238] width 116 height 20
type input "electric parts"
click at [634, 150] on div "Origin 60228,[GEOGRAPHIC_DATA] SEGOT Destination HKHKG/[GEOGRAPHIC_DATA],Asia P…" at bounding box center [459, 73] width 682 height 880
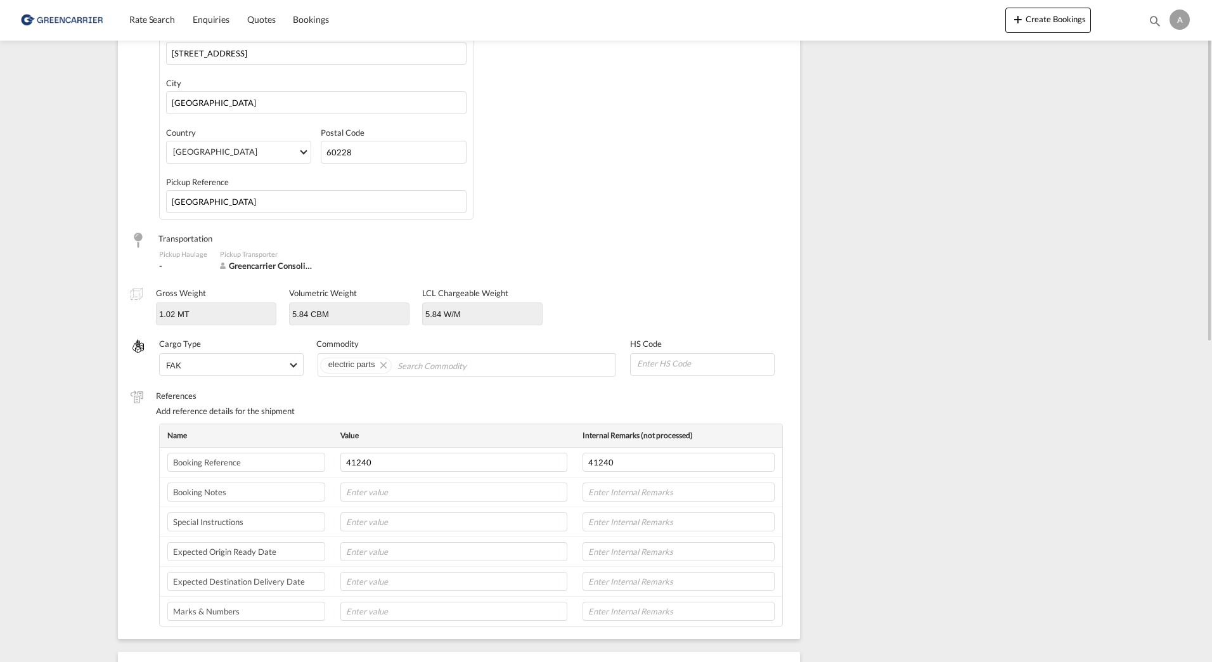
scroll to position [254, 0]
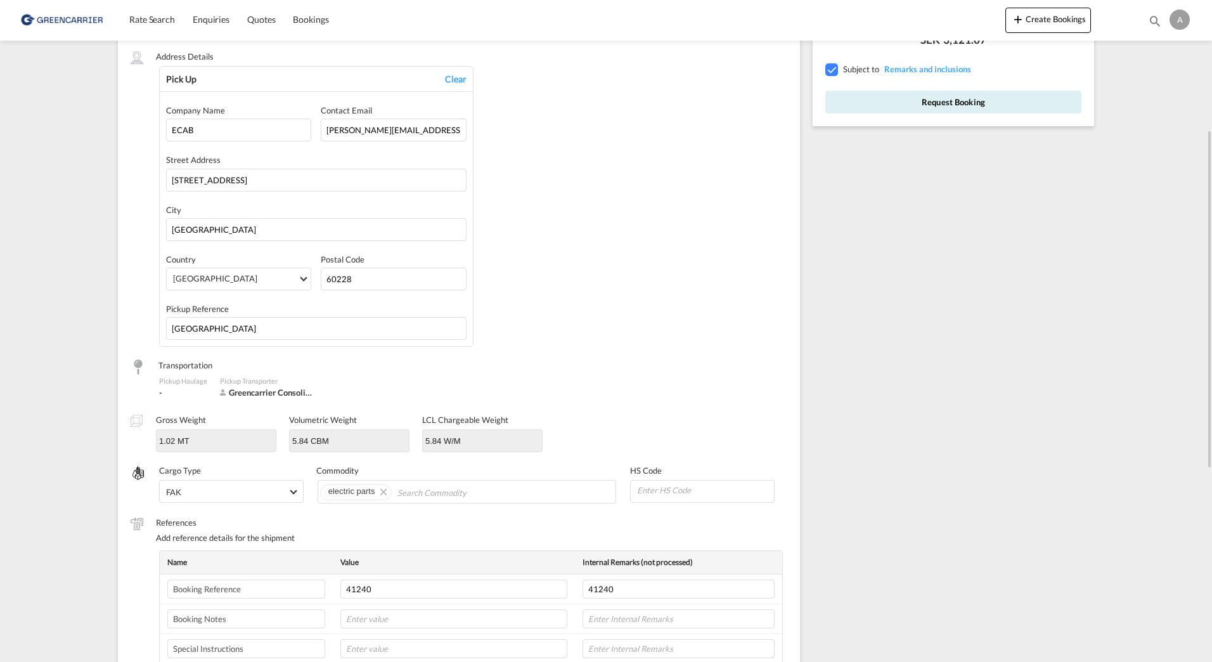
drag, startPoint x: 657, startPoint y: 311, endPoint x: 624, endPoint y: 334, distance: 39.6
click at [653, 312] on div "Pick Up Clear Company Name ECAB Contact Email [EMAIL_ADDRESS][PERSON_NAME][DOMA…" at bounding box center [473, 206] width 628 height 281
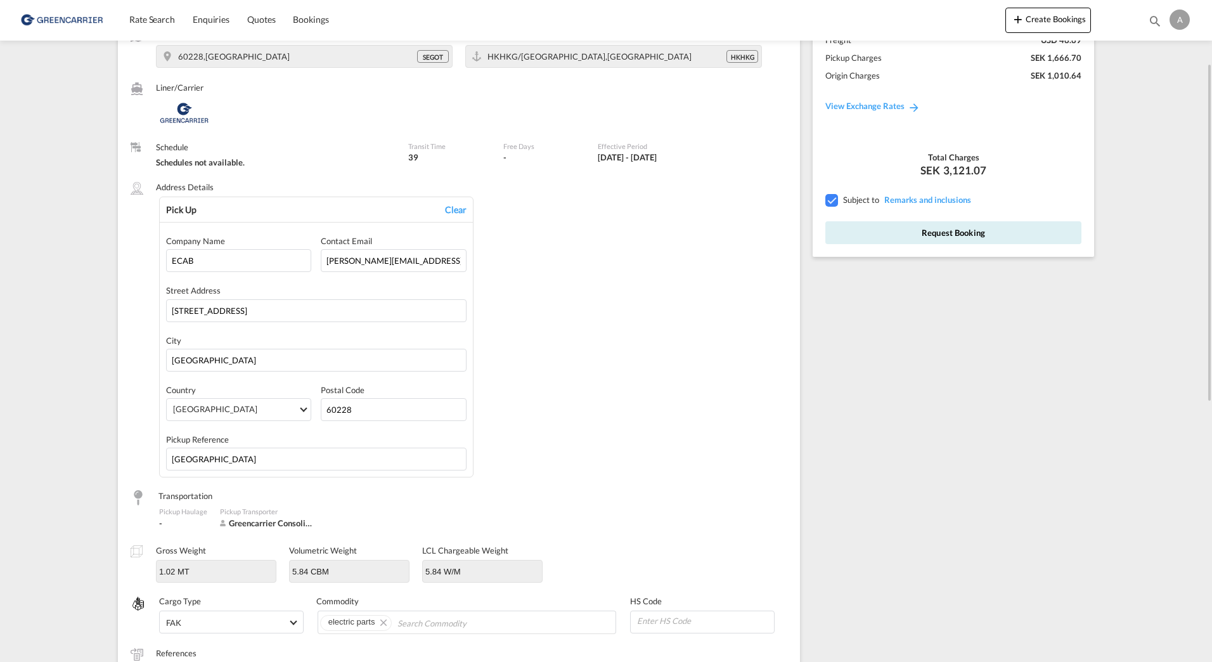
scroll to position [0, 0]
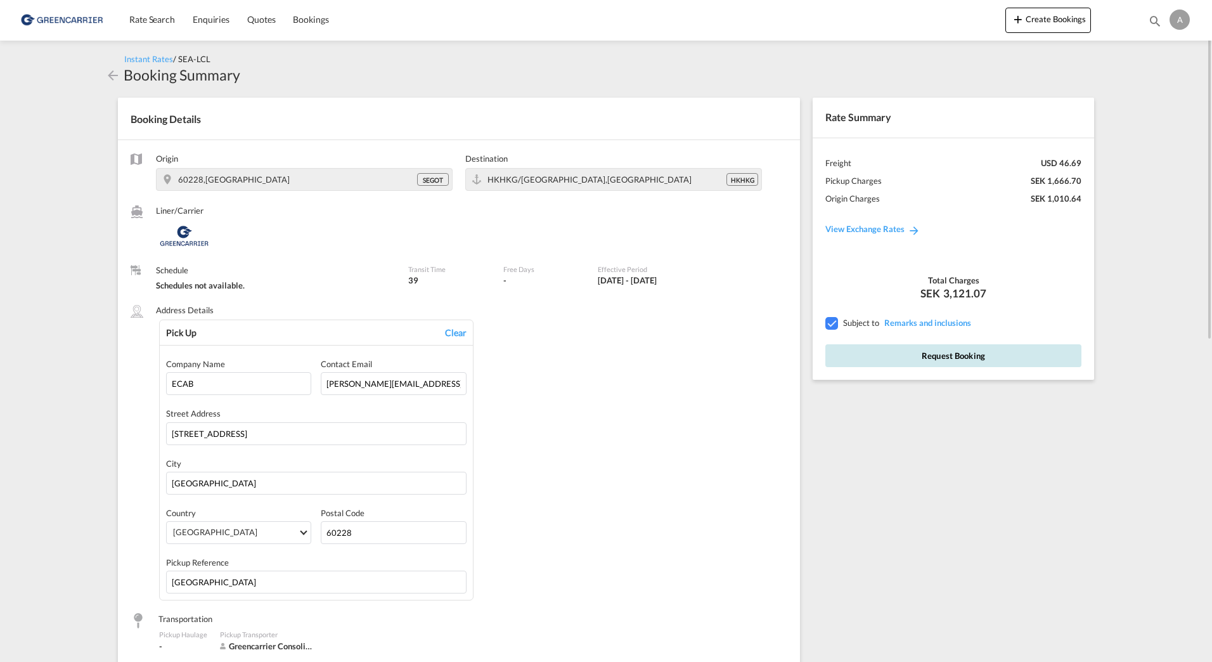
click at [926, 356] on button "Request Booking" at bounding box center [953, 355] width 256 height 23
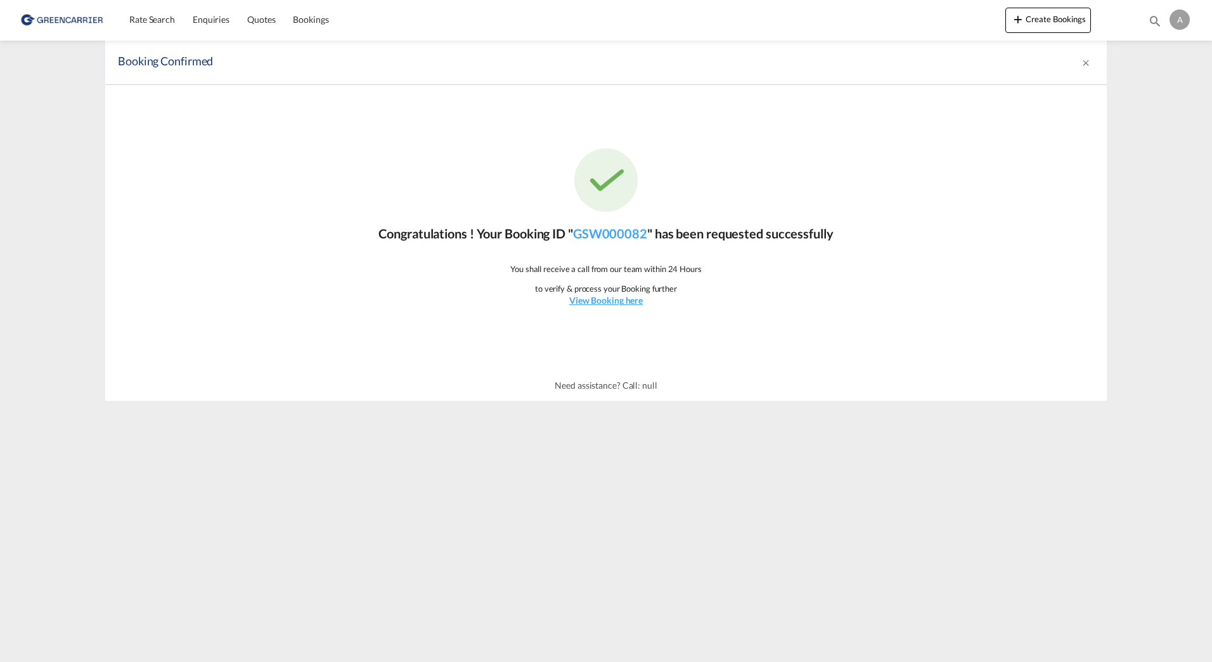
click at [889, 357] on div "Congratulations ! Your Booking ID " GSW000082 " has been requested successfully…" at bounding box center [605, 227] width 1001 height 285
click at [828, 301] on div "Congratulations ! Your Booking ID " GSW000082 " has been requested successfully…" at bounding box center [605, 227] width 1001 height 285
drag, startPoint x: 647, startPoint y: 236, endPoint x: 579, endPoint y: 241, distance: 68.6
click at [579, 241] on p "Congratulations ! Your Booking ID " GSW000082 " has been requested successfully" at bounding box center [605, 233] width 454 height 18
copy link "GSW000082"
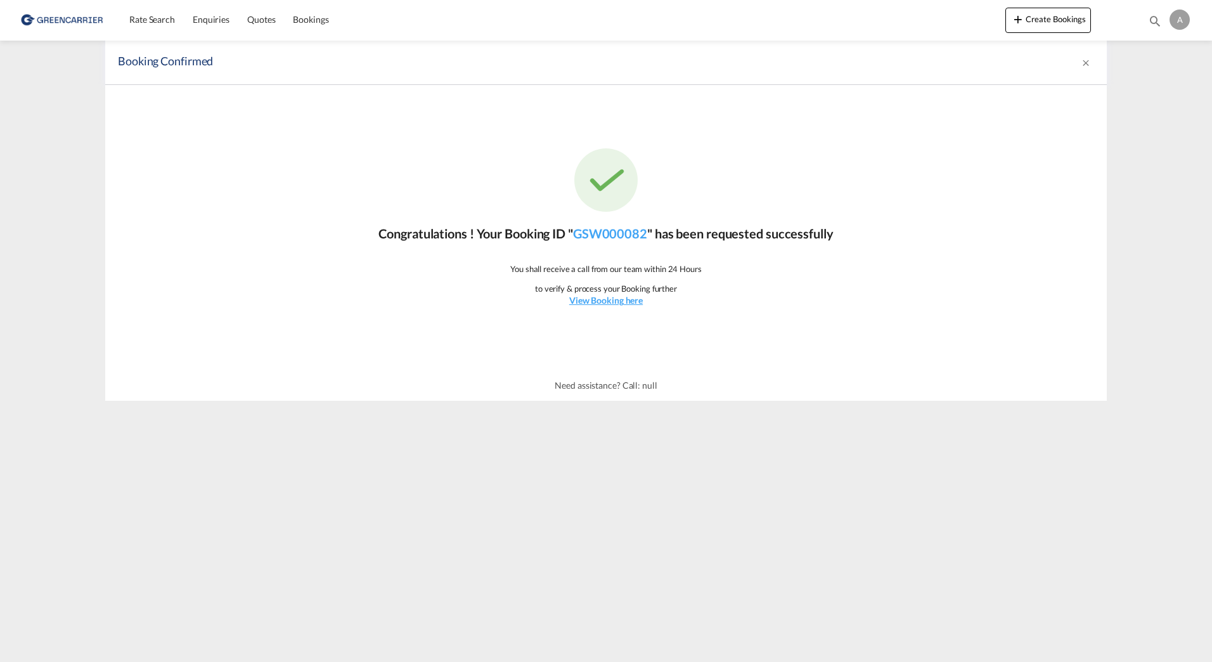
click at [300, 179] on div "Congratulations ! Your Booking ID " GSW000082 " has been requested successfully…" at bounding box center [605, 227] width 1001 height 285
